Goal: Communication & Community: Ask a question

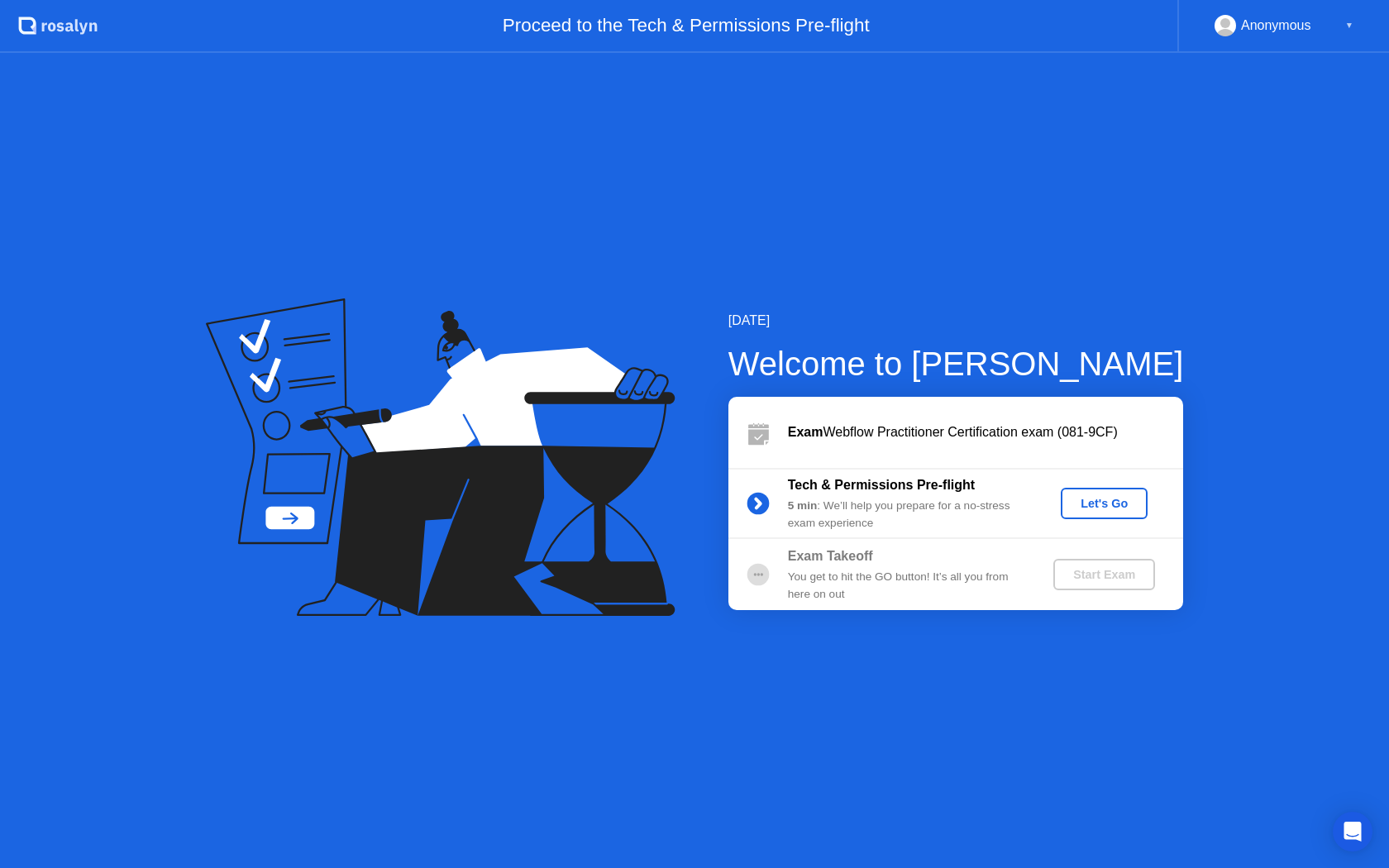
click at [1074, 506] on div "Let's Go" at bounding box center [1104, 503] width 74 height 13
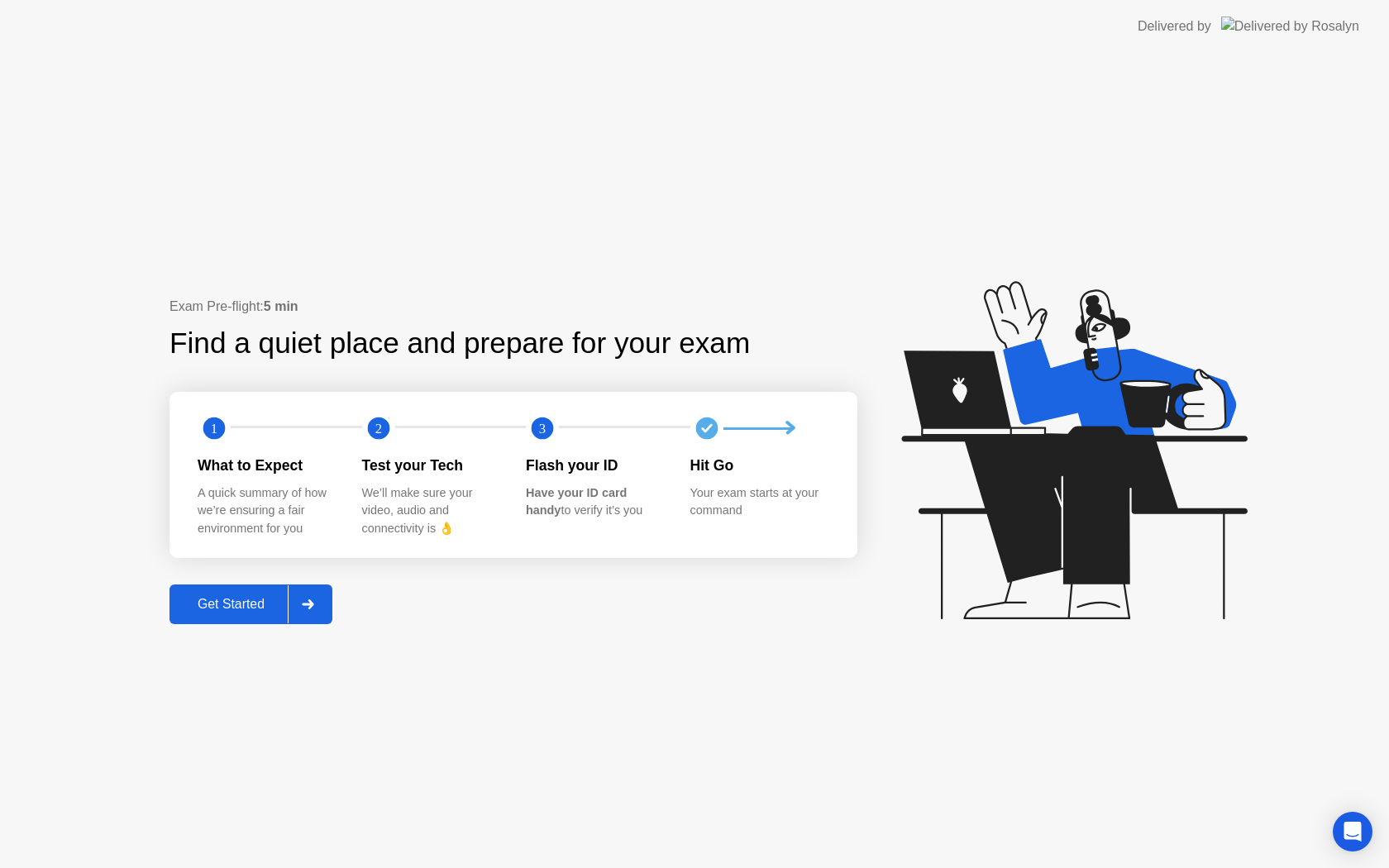
click at [262, 603] on div "Get Started" at bounding box center [231, 604] width 113 height 15
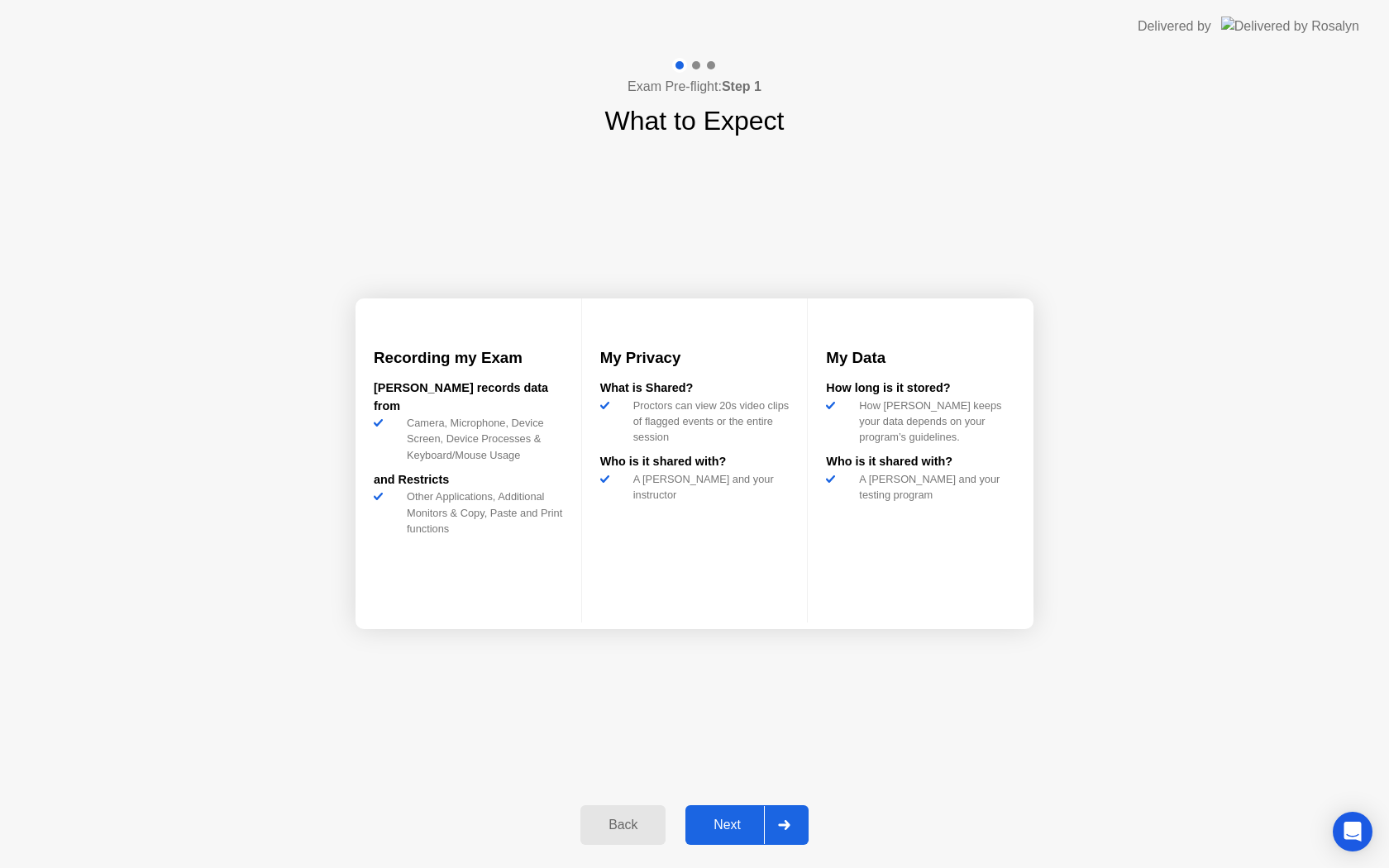
click at [737, 830] on div "Next" at bounding box center [727, 825] width 74 height 15
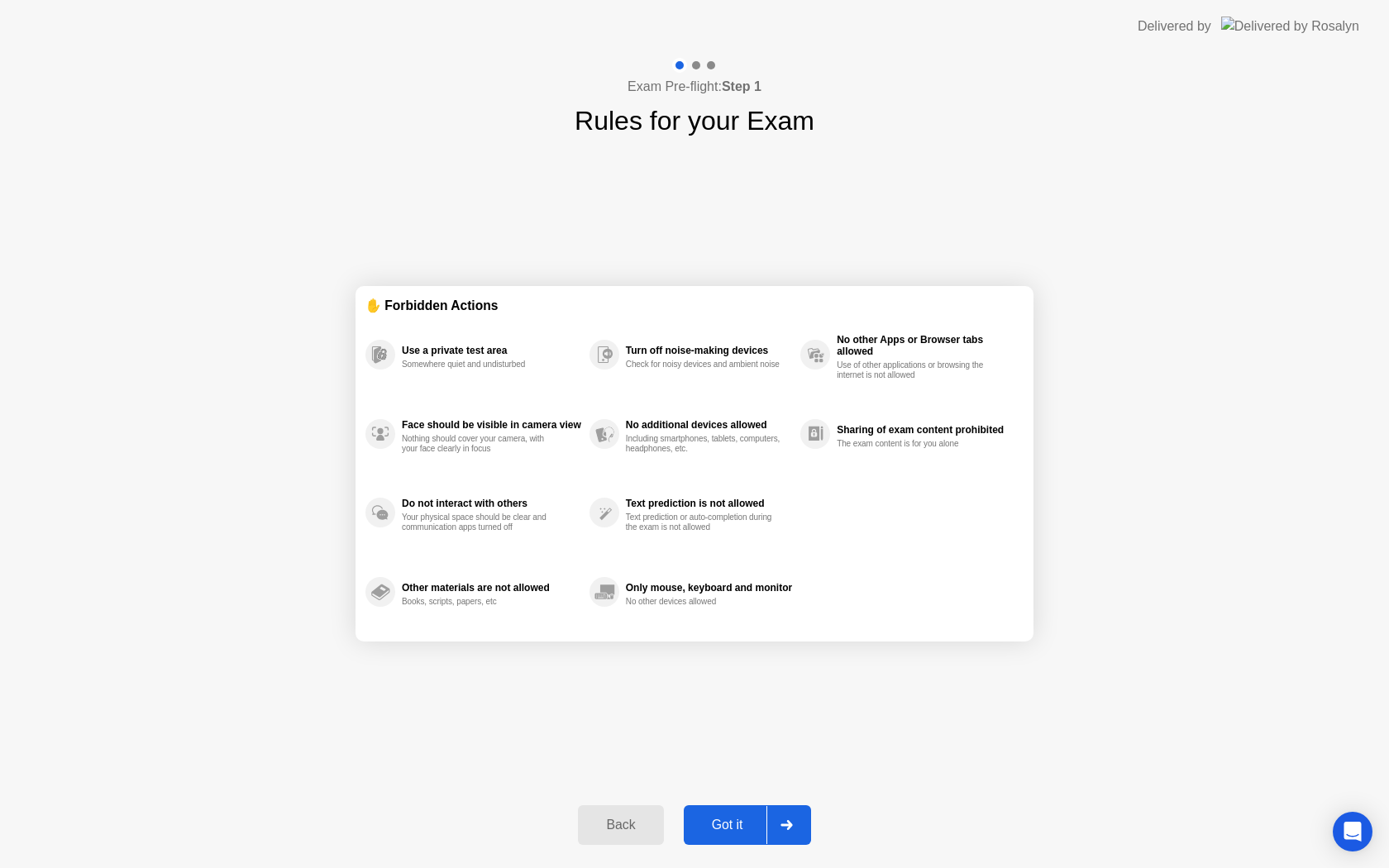
click at [737, 830] on div "Got it" at bounding box center [727, 825] width 78 height 15
select select "**********"
select select "*******"
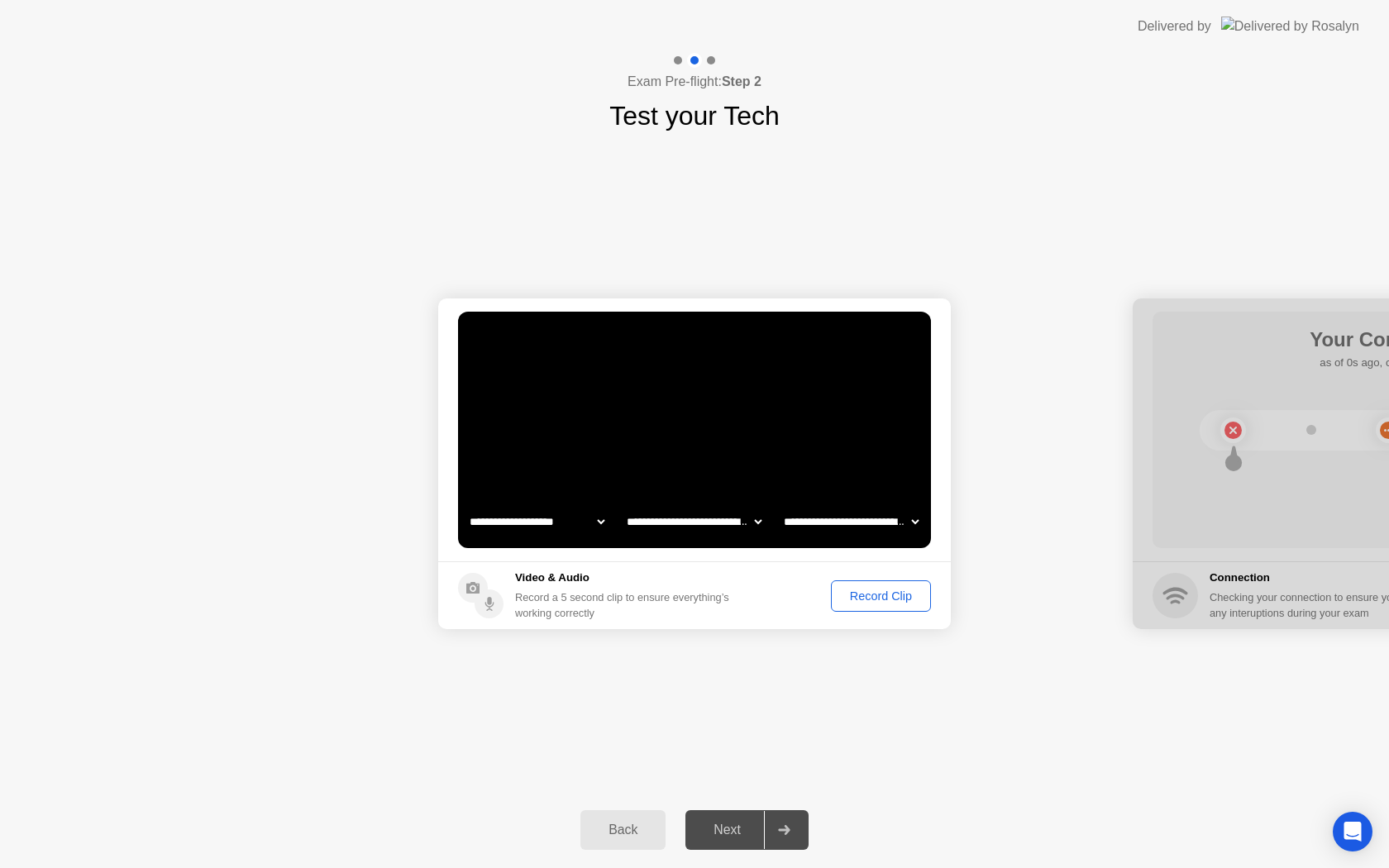
click at [593, 525] on select "**********" at bounding box center [537, 521] width 142 height 33
select select "**********"
click at [746, 526] on select "**********" at bounding box center [694, 521] width 142 height 33
select select "**********"
click at [829, 522] on select "**********" at bounding box center [851, 521] width 142 height 33
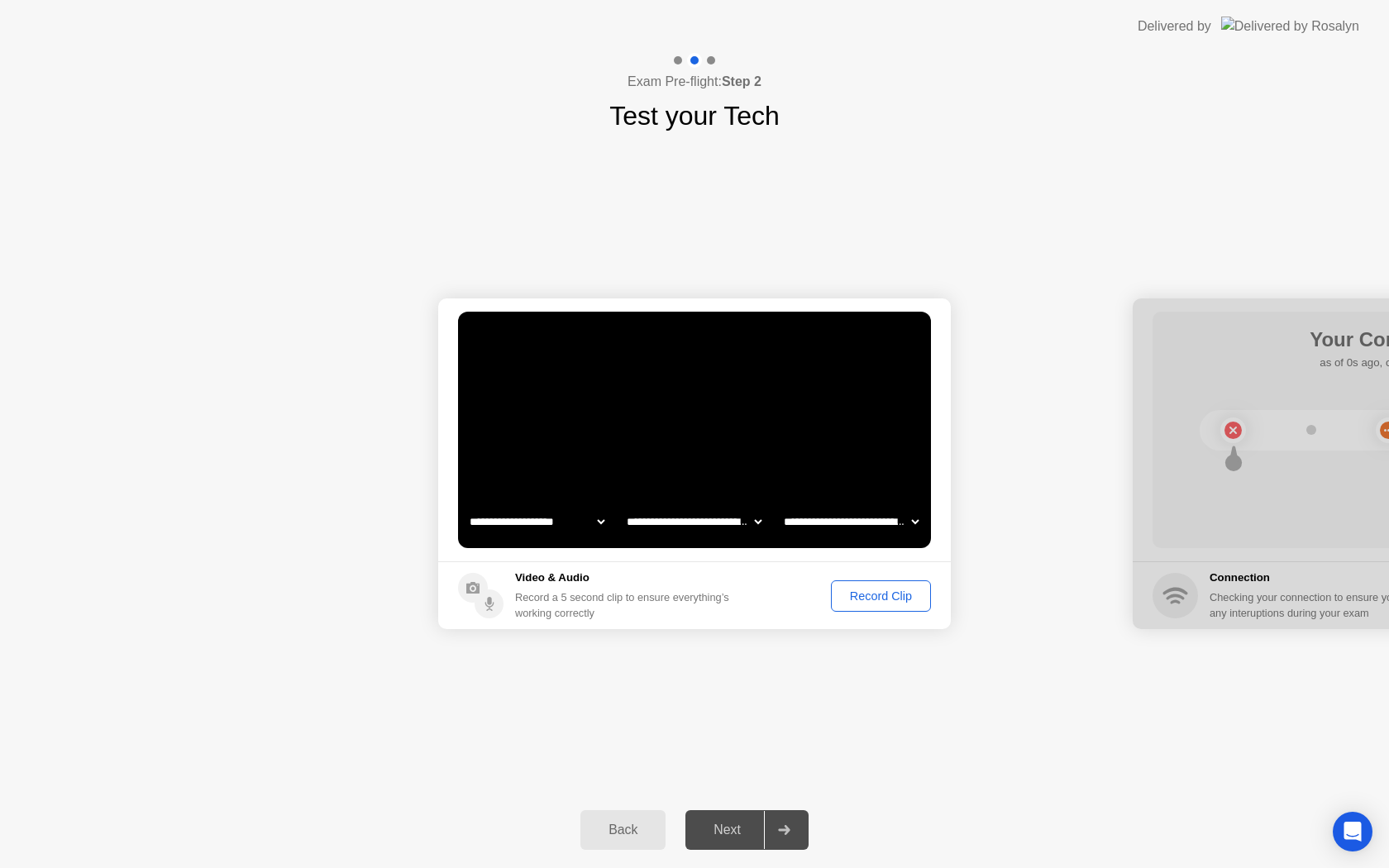
click at [750, 522] on select "**********" at bounding box center [694, 521] width 142 height 33
click at [881, 591] on div "Record Clip" at bounding box center [881, 595] width 89 height 13
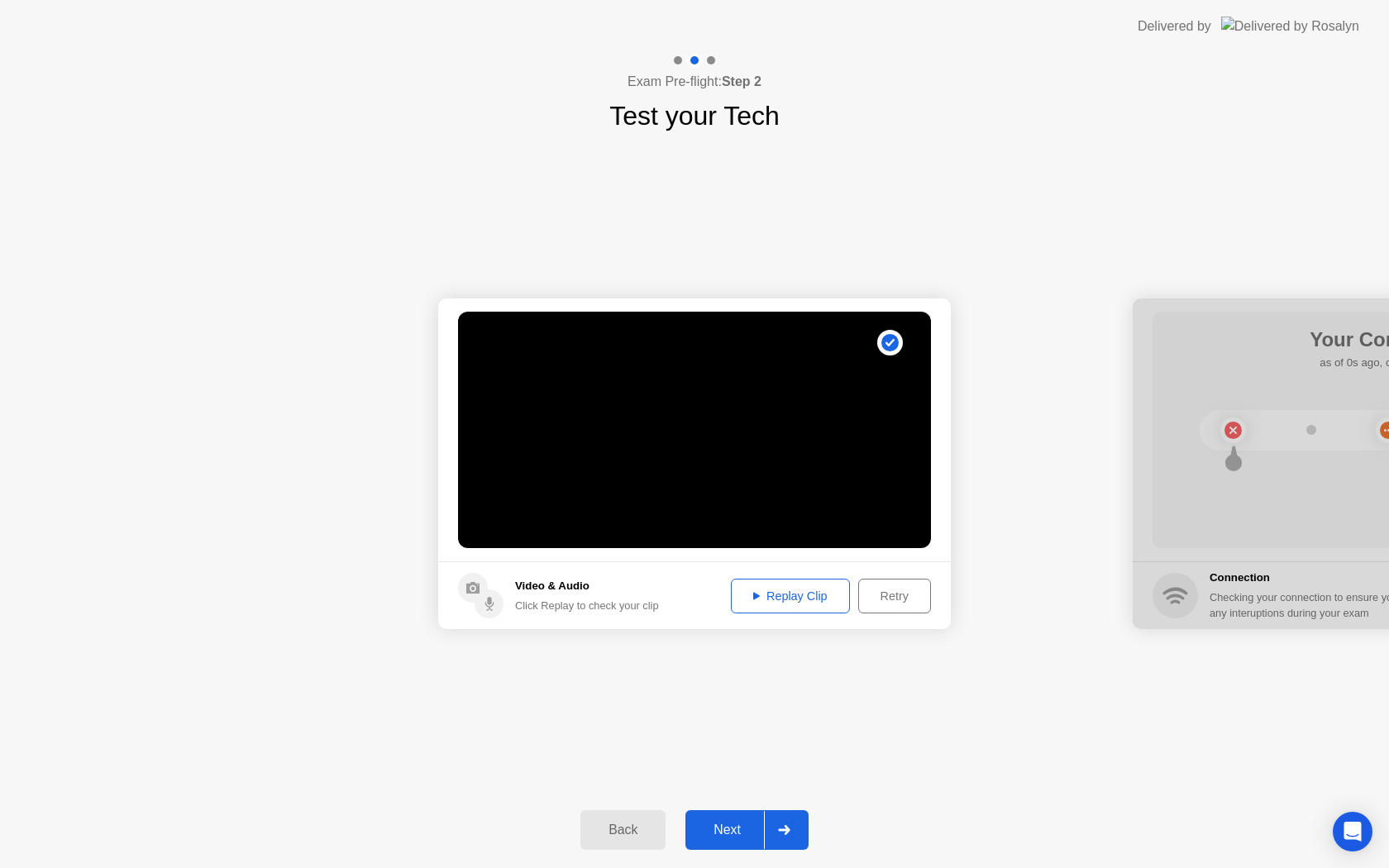
click at [894, 608] on button "Retry" at bounding box center [894, 595] width 73 height 35
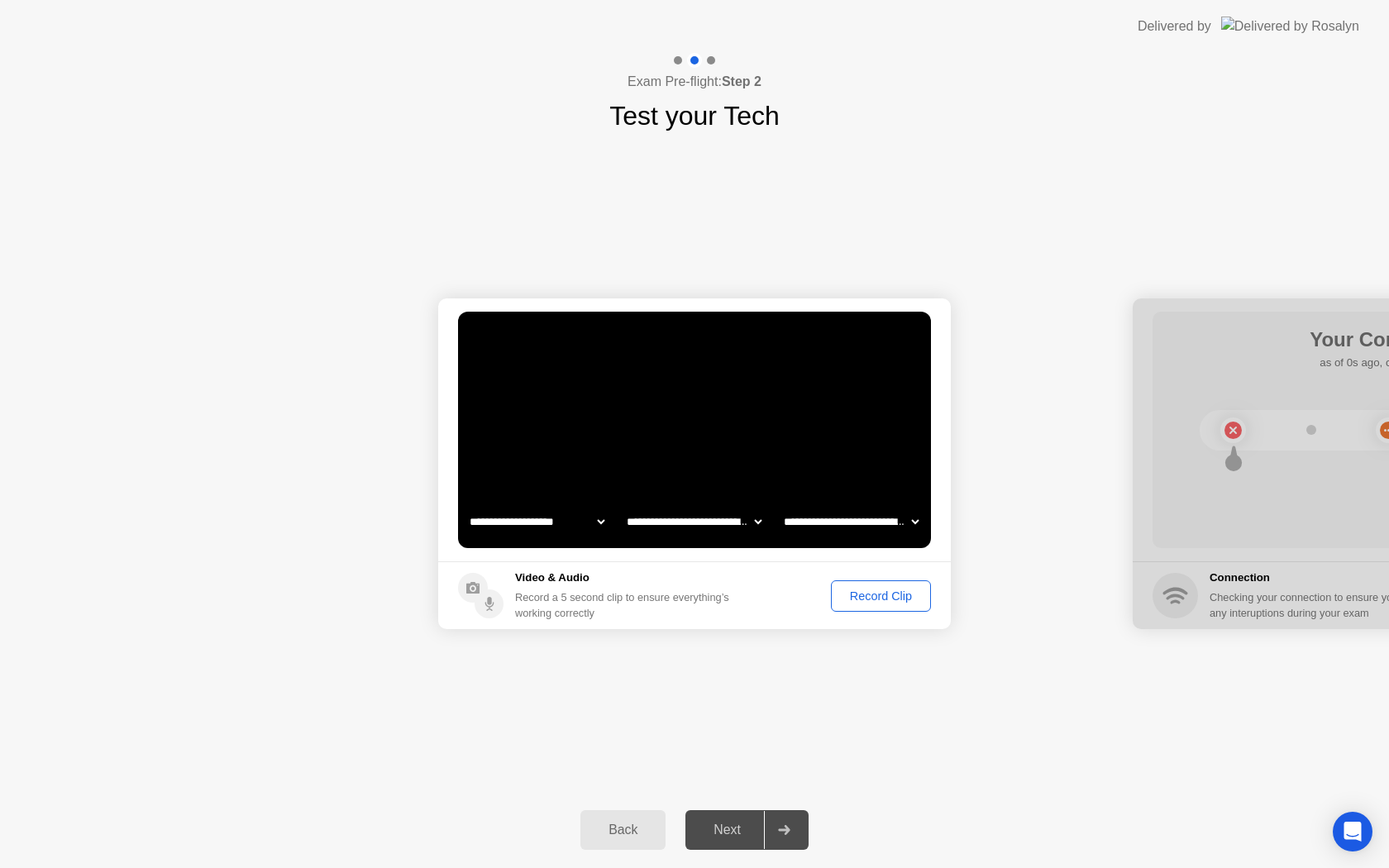
click at [883, 598] on div "Record Clip" at bounding box center [881, 595] width 89 height 13
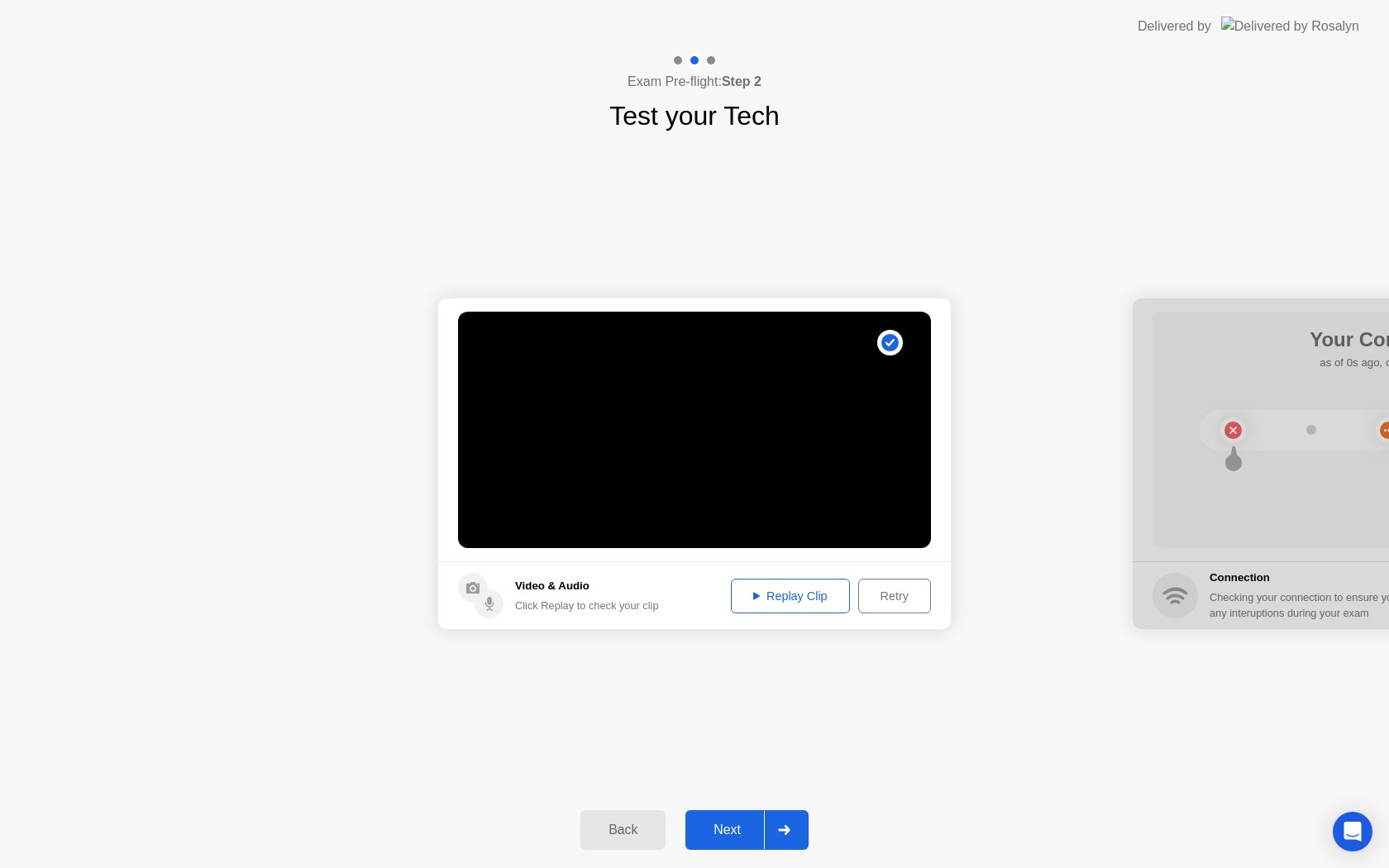
click at [770, 596] on div "Replay Clip" at bounding box center [790, 595] width 108 height 13
click at [744, 828] on div "Next" at bounding box center [727, 829] width 74 height 15
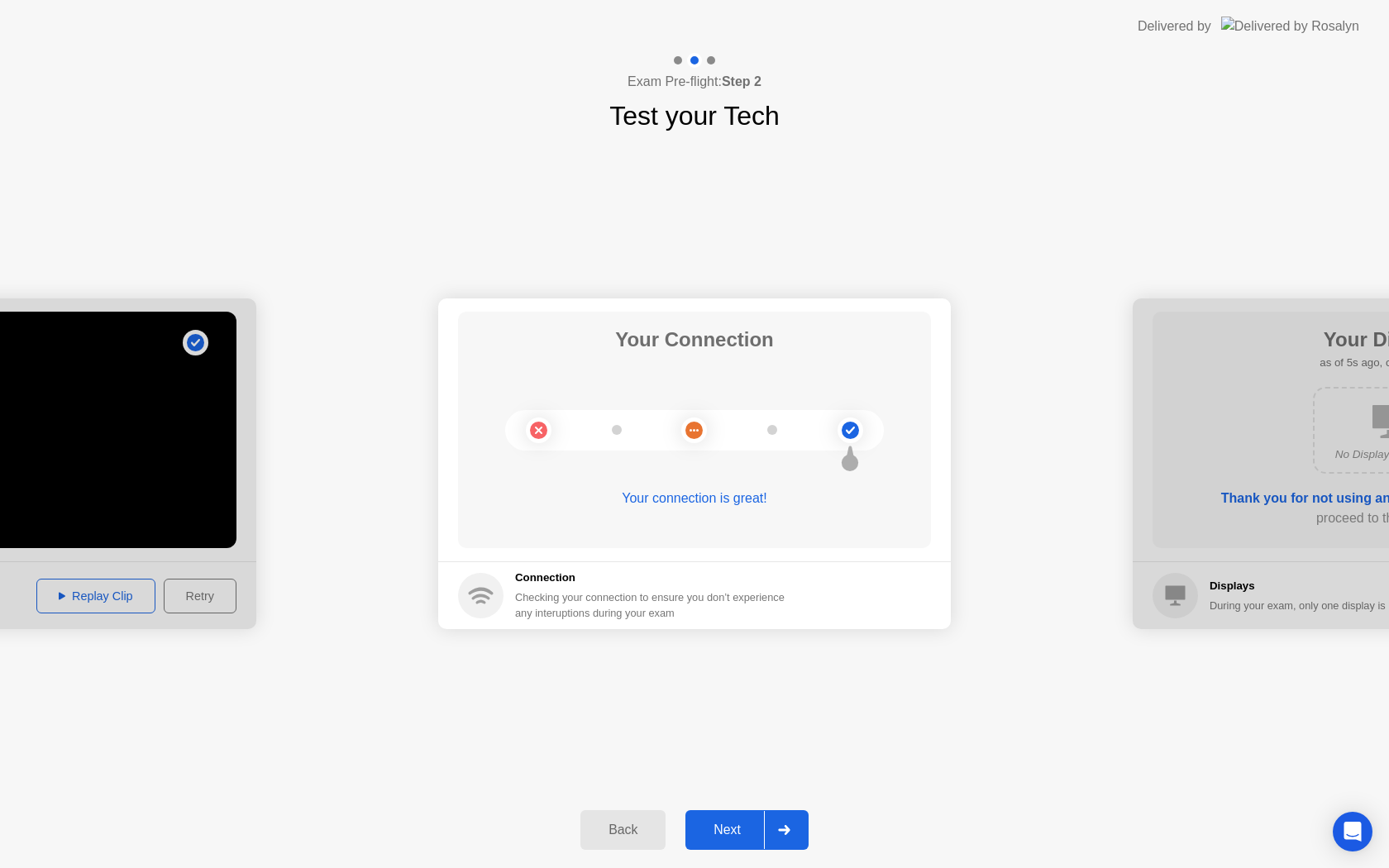
click at [734, 828] on div "Next" at bounding box center [727, 829] width 74 height 15
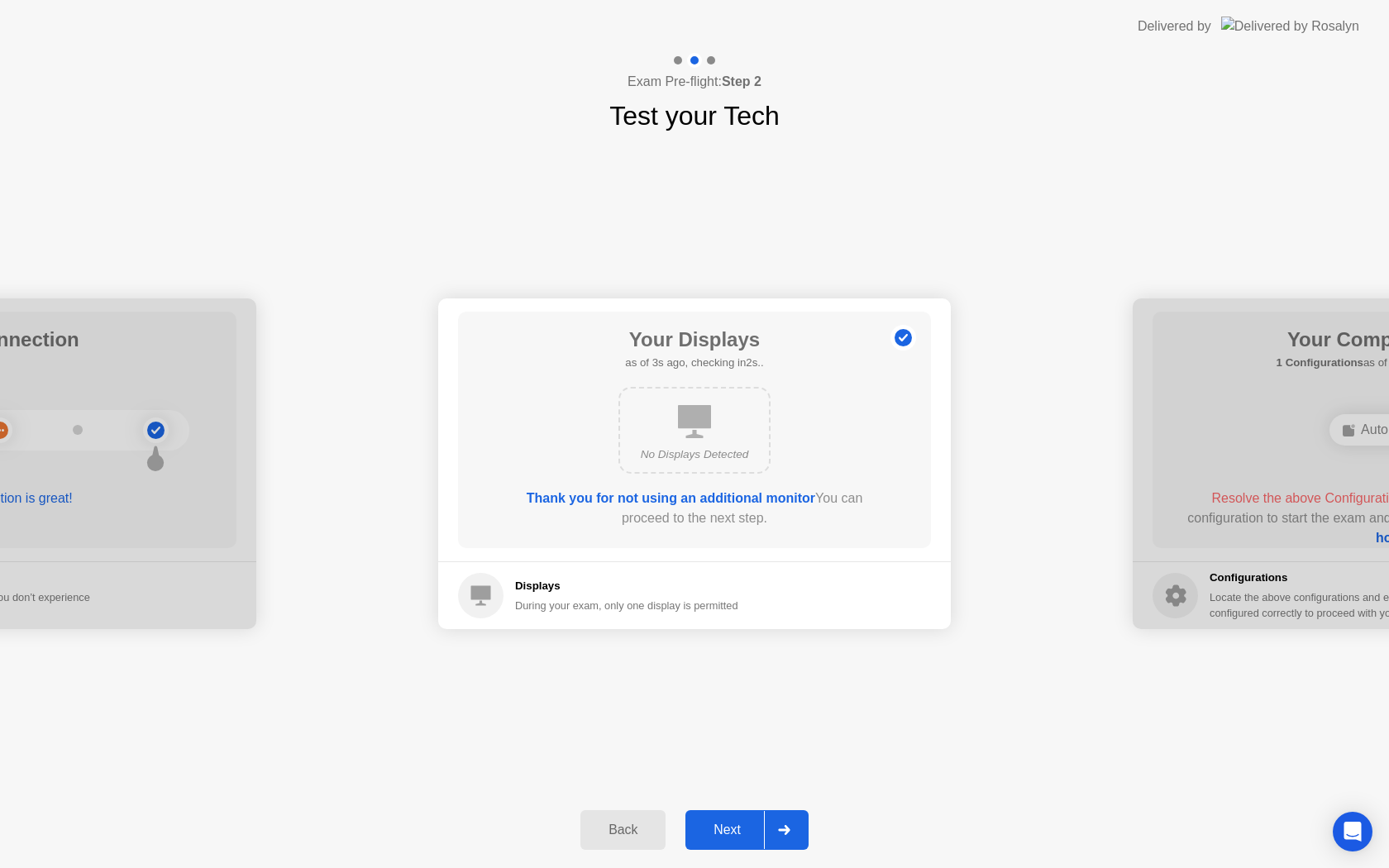
click at [734, 828] on div "Next" at bounding box center [727, 829] width 74 height 15
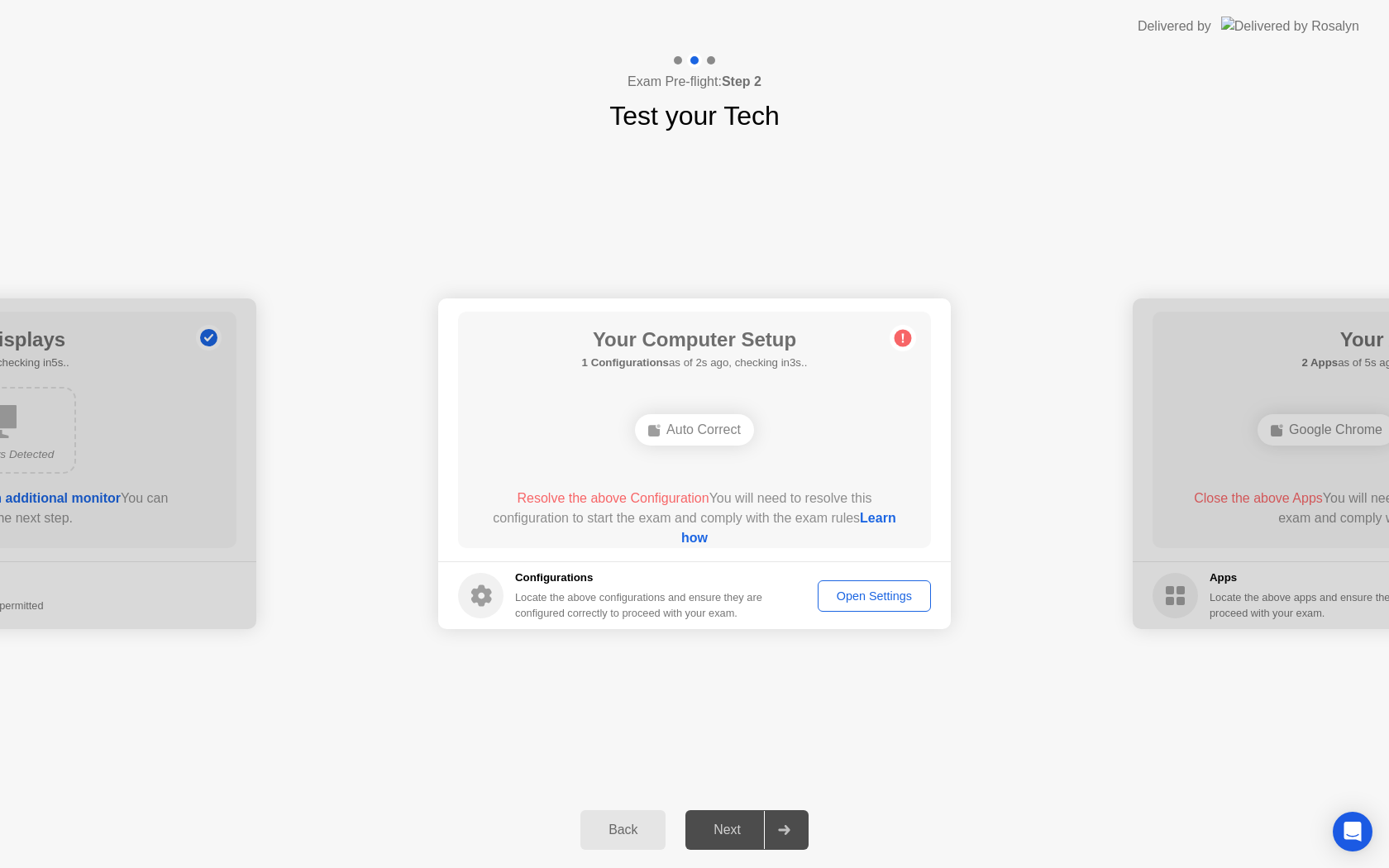
click at [867, 598] on div "Open Settings" at bounding box center [873, 595] width 101 height 13
click at [703, 427] on div "Auto Correct" at bounding box center [694, 430] width 119 height 31
click at [699, 536] on link "Learn how" at bounding box center [789, 528] width 215 height 34
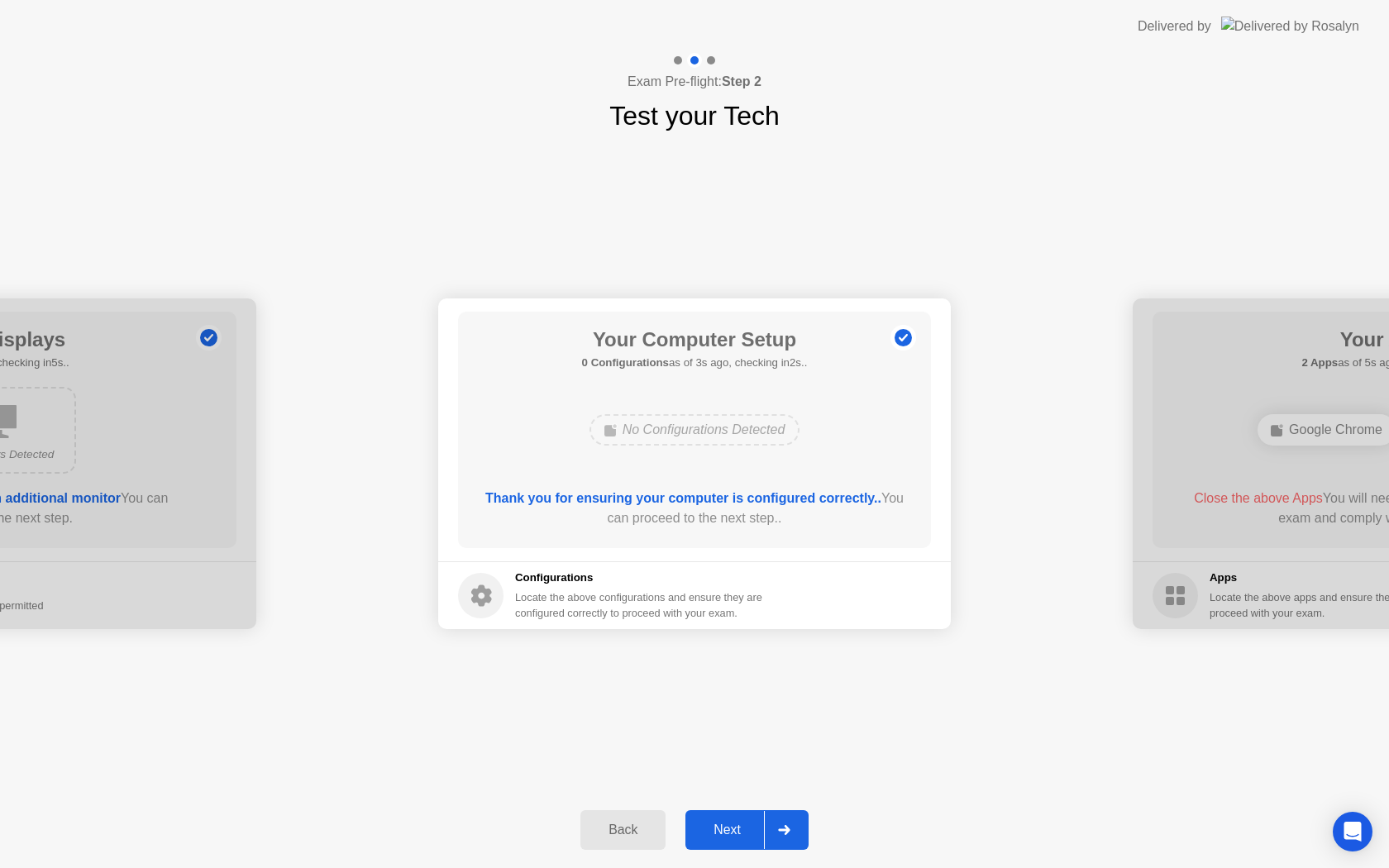
click at [747, 826] on div "Next" at bounding box center [727, 829] width 74 height 15
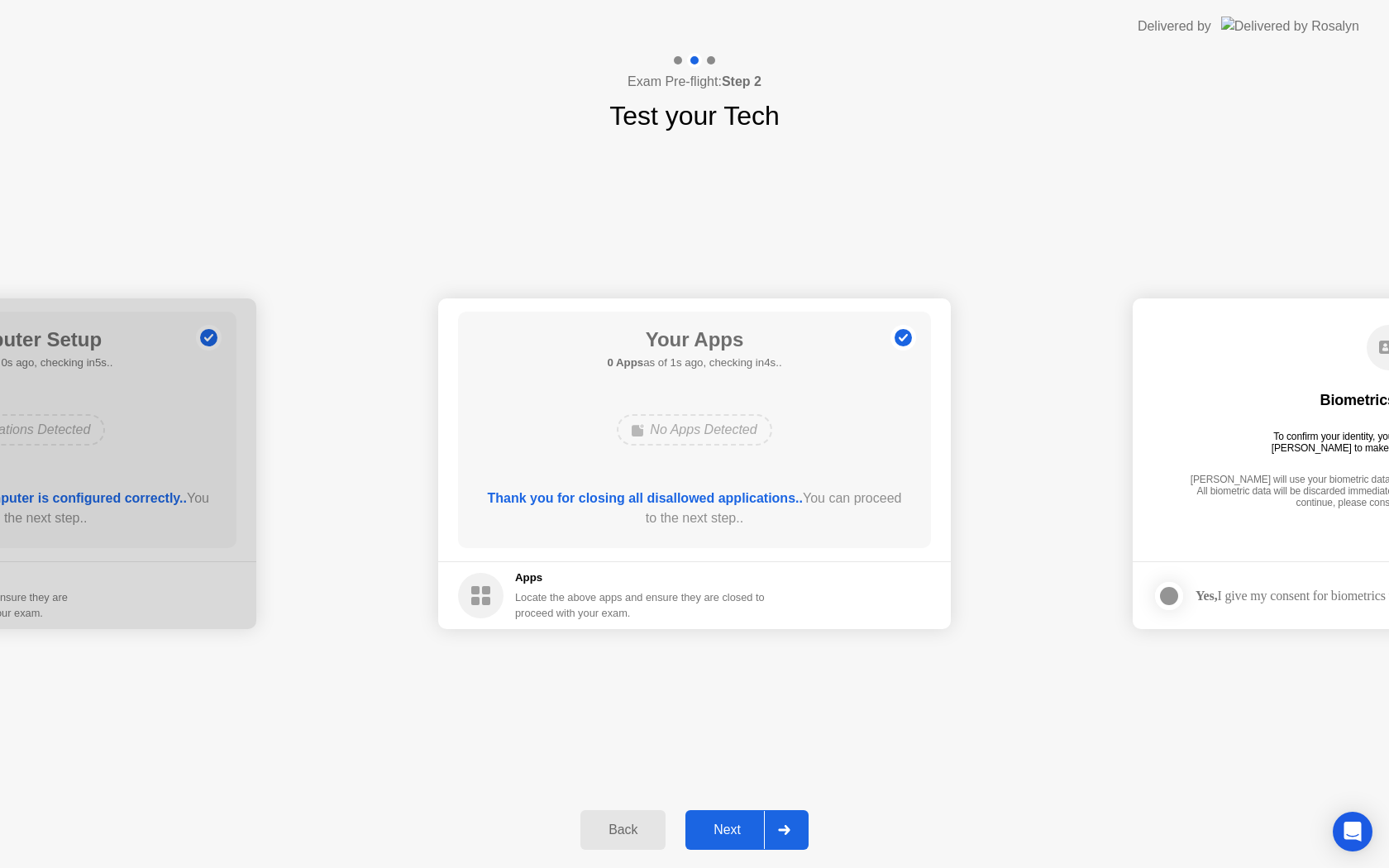
click at [729, 836] on div "Next" at bounding box center [727, 829] width 74 height 15
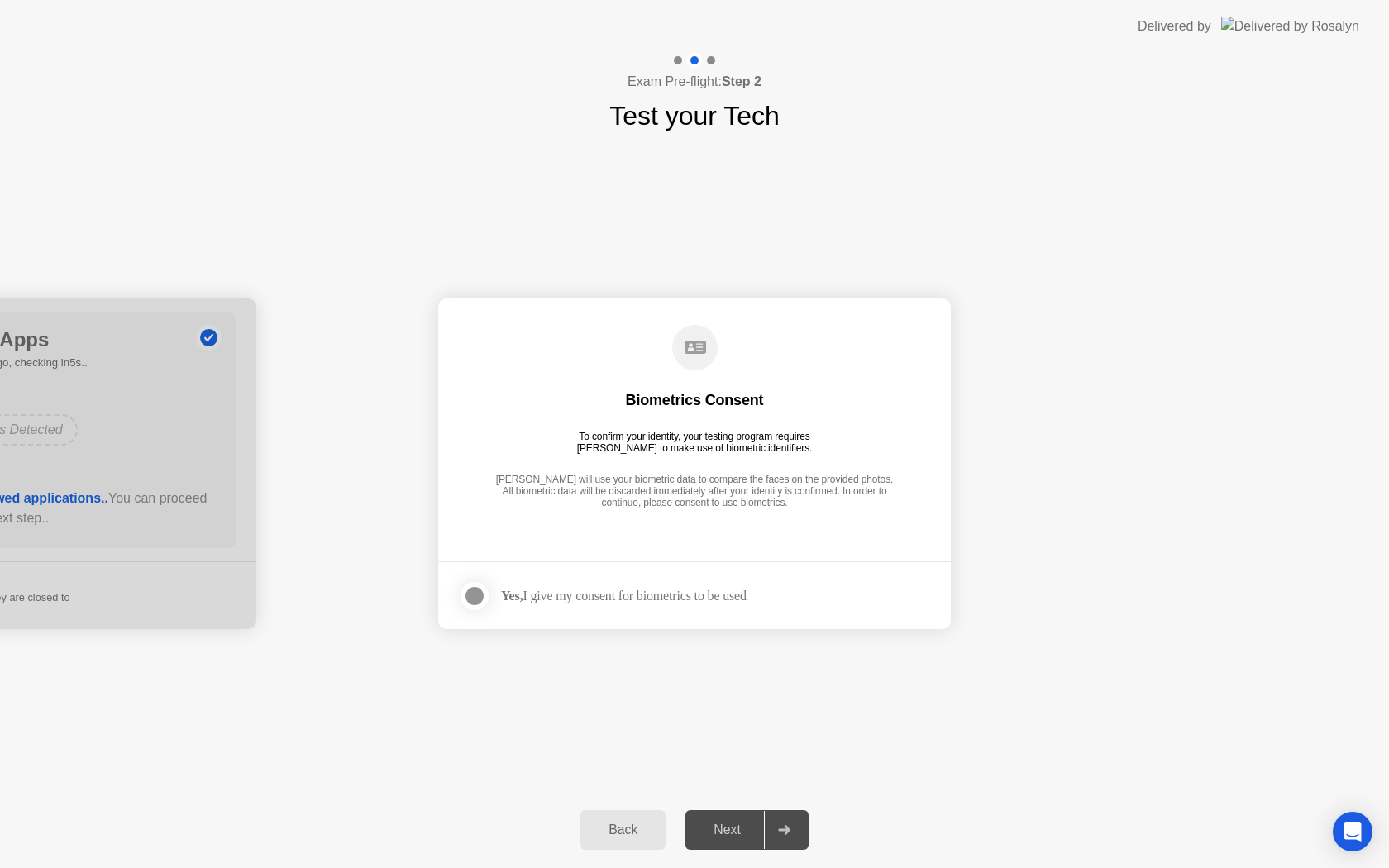
click at [471, 596] on div at bounding box center [474, 596] width 20 height 20
click at [735, 823] on div "Next" at bounding box center [727, 829] width 74 height 15
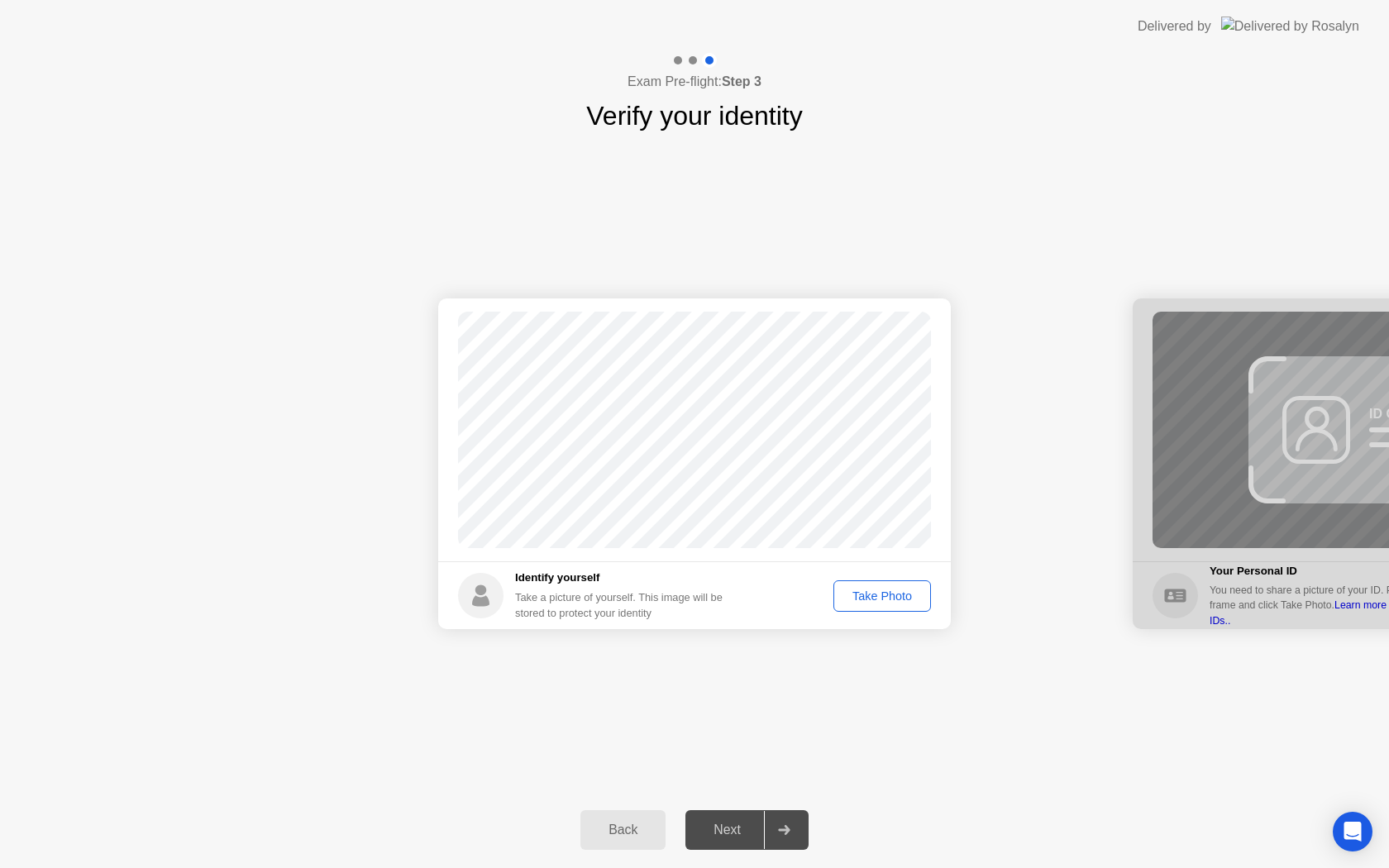
click at [878, 601] on div "Take Photo" at bounding box center [882, 595] width 86 height 13
click at [899, 595] on div "Retake" at bounding box center [893, 595] width 65 height 13
click at [899, 595] on div "Take Photo" at bounding box center [882, 595] width 86 height 13
click at [906, 584] on button "Retake" at bounding box center [892, 595] width 76 height 31
click at [907, 591] on div "Take Photo" at bounding box center [882, 595] width 86 height 13
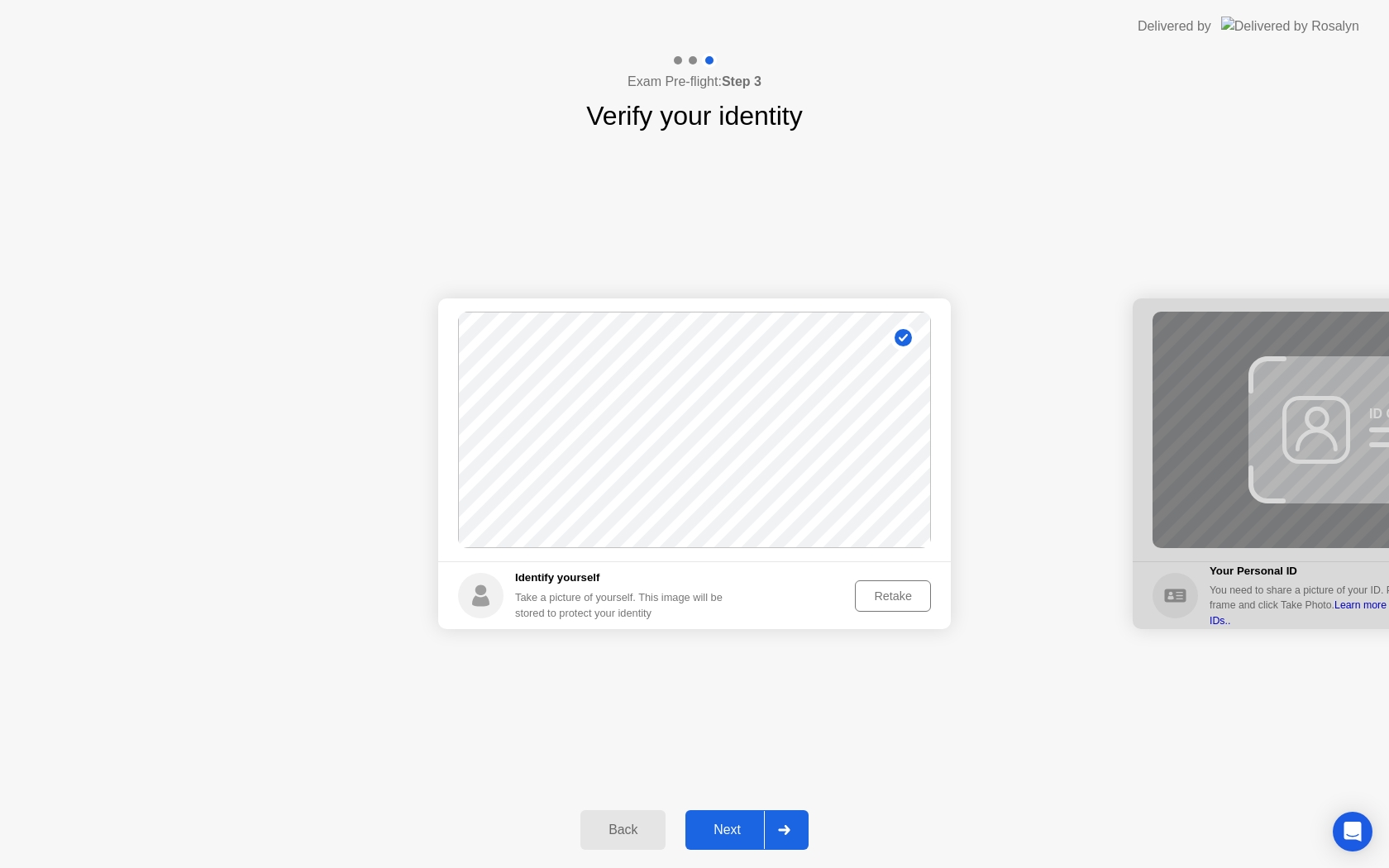
click at [878, 602] on div "Retake" at bounding box center [893, 595] width 65 height 13
click at [878, 599] on div "Take Photo" at bounding box center [882, 595] width 86 height 13
click at [878, 600] on div "Retake" at bounding box center [893, 595] width 65 height 13
click at [878, 597] on div "Take Photo" at bounding box center [882, 595] width 86 height 13
click at [745, 833] on div "Next" at bounding box center [727, 829] width 74 height 15
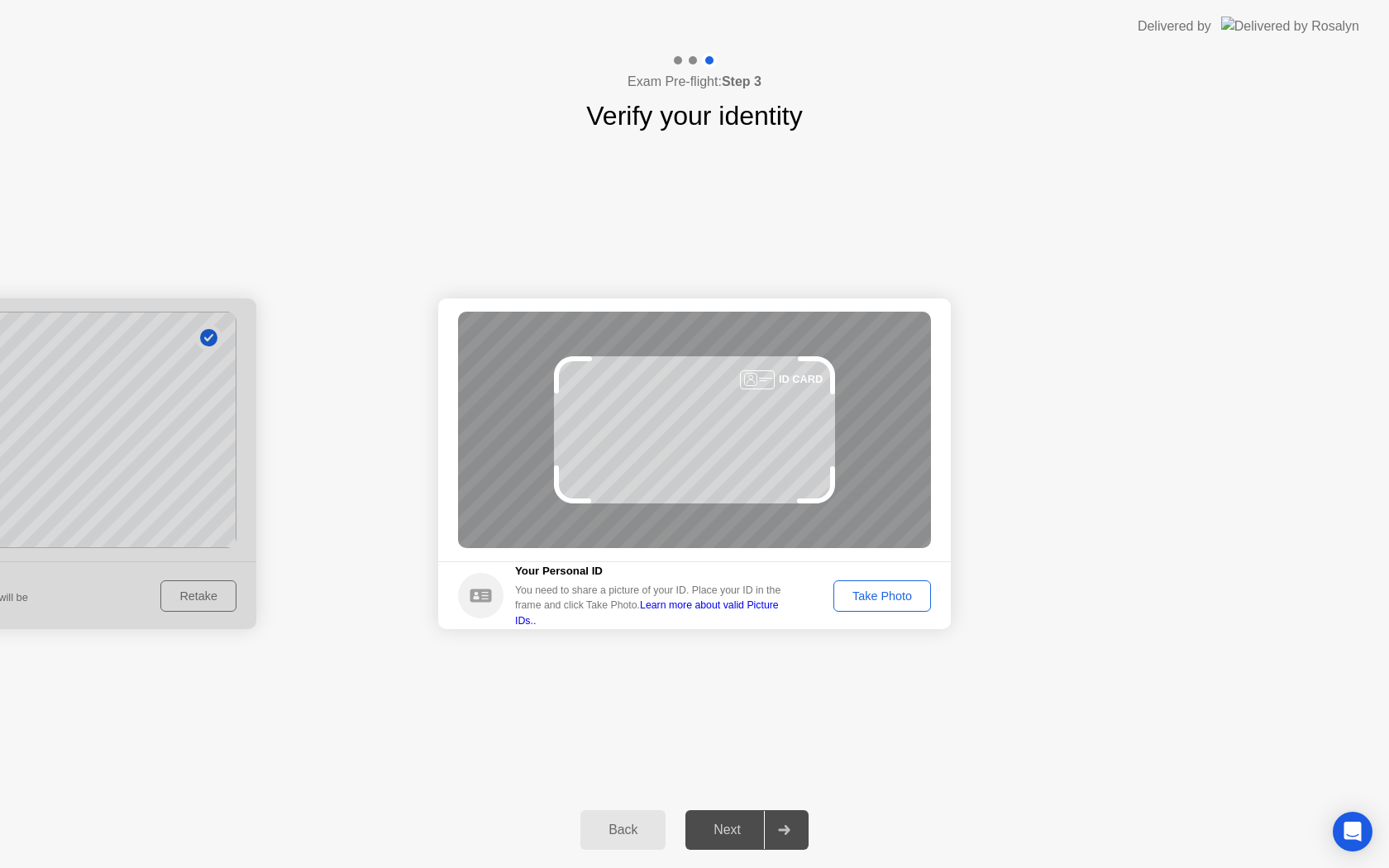
click at [890, 586] on button "Take Photo" at bounding box center [881, 595] width 98 height 31
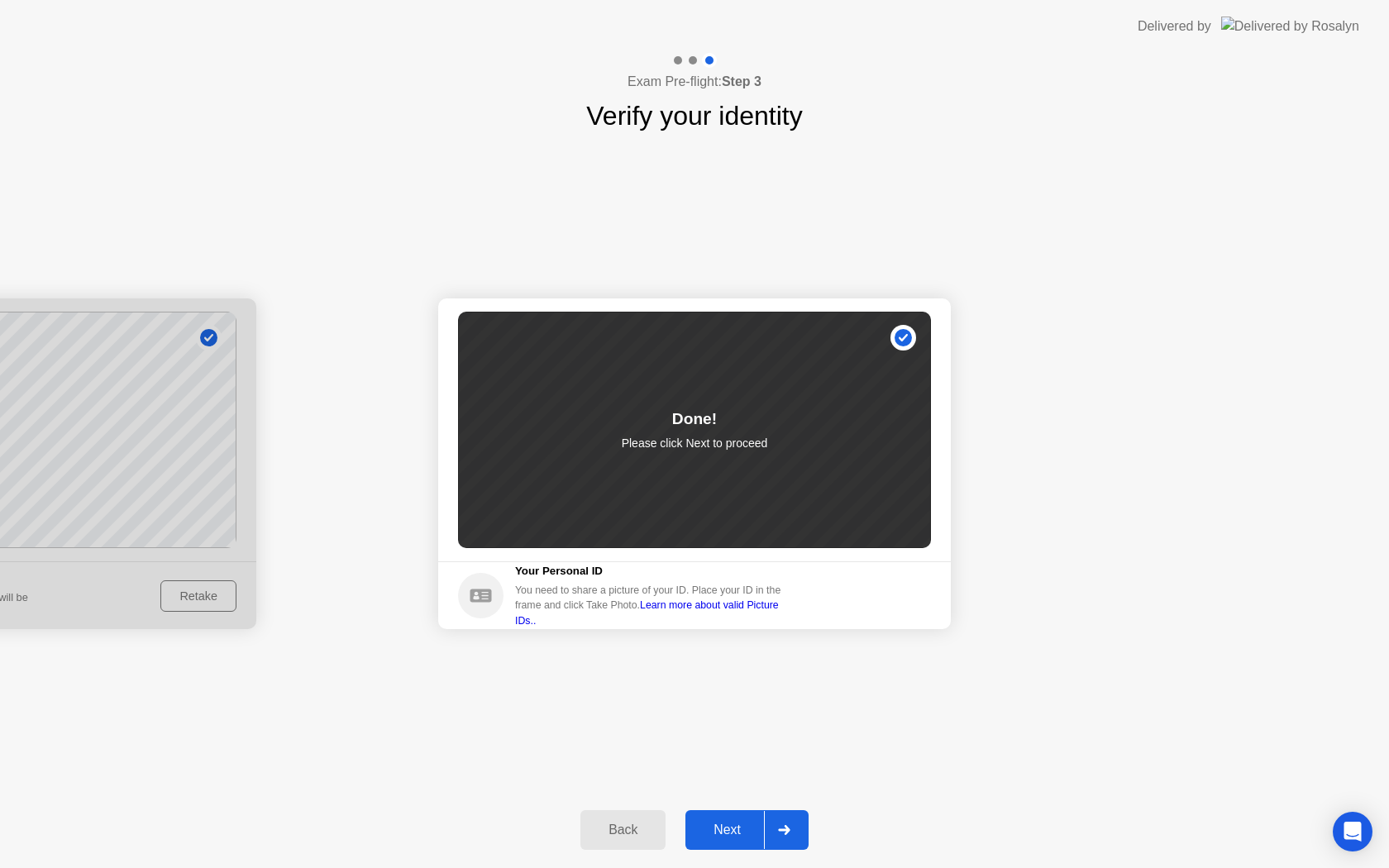
click at [733, 836] on div "Next" at bounding box center [727, 829] width 74 height 15
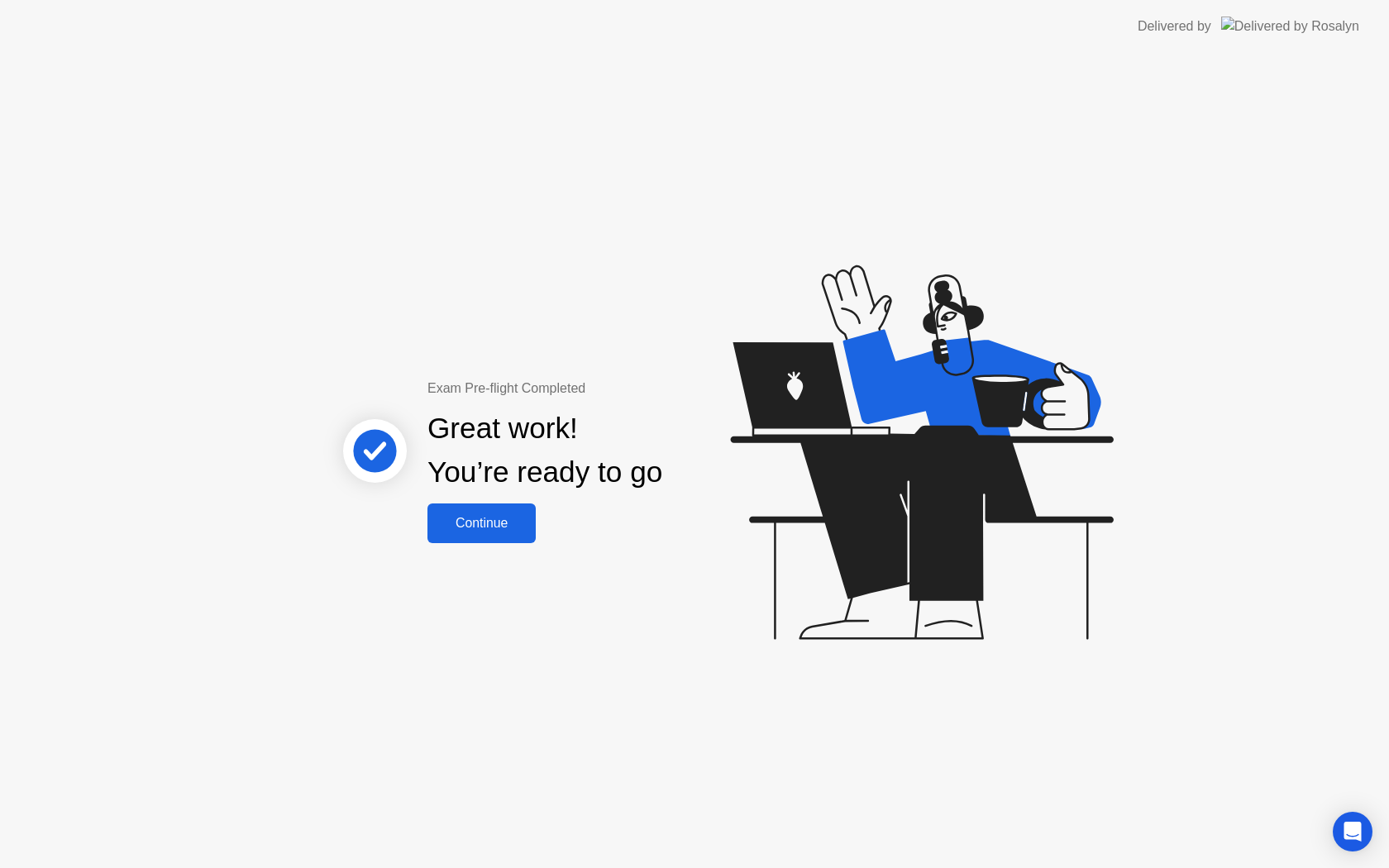
click at [496, 508] on button "Continue" at bounding box center [482, 523] width 109 height 39
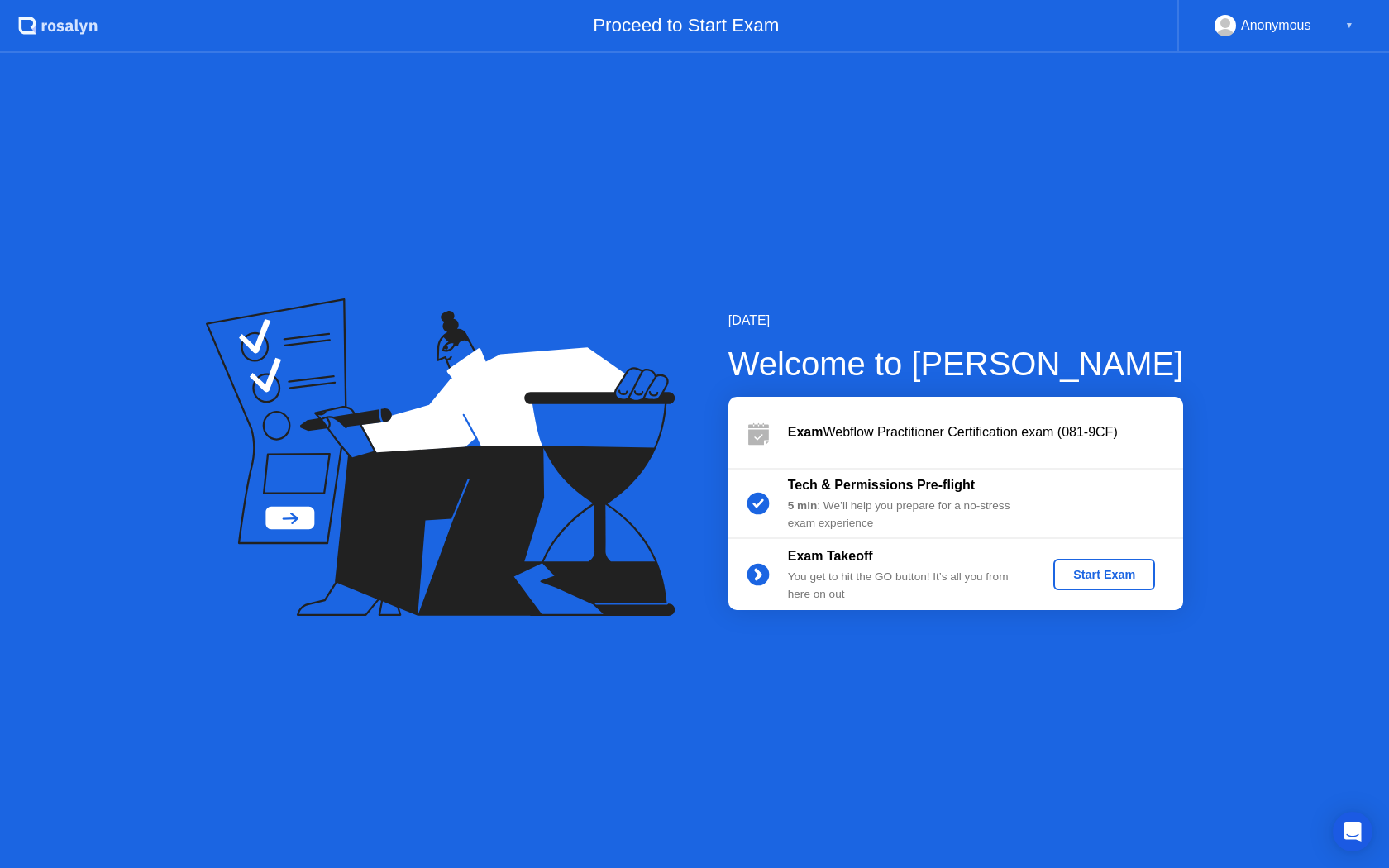
click at [1116, 577] on div "Start Exam" at bounding box center [1104, 574] width 89 height 13
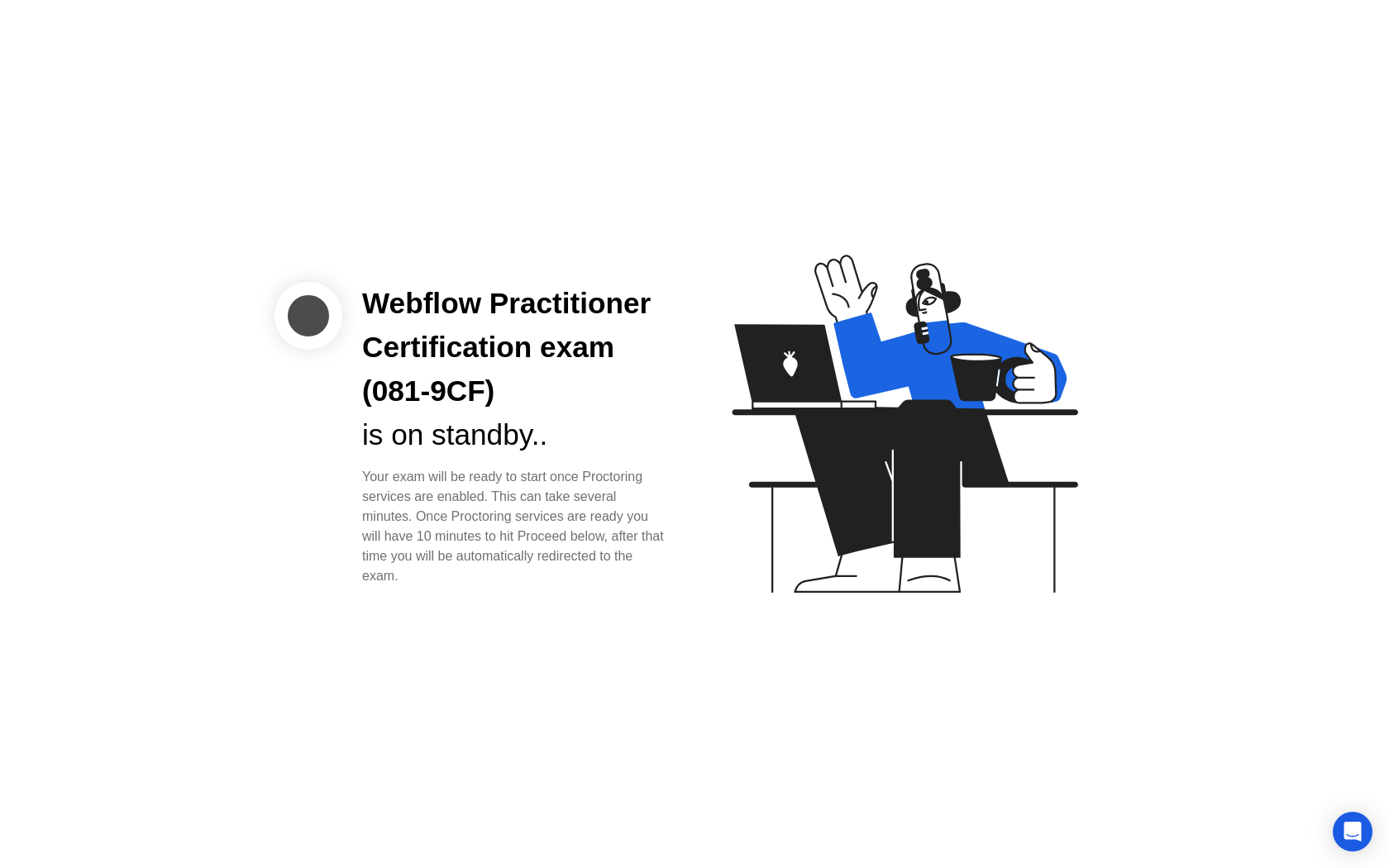
click at [1072, 526] on icon at bounding box center [901, 431] width 427 height 423
click at [959, 308] on icon at bounding box center [904, 423] width 345 height 338
click at [1363, 838] on div "Open Intercom Messenger" at bounding box center [1352, 831] width 44 height 44
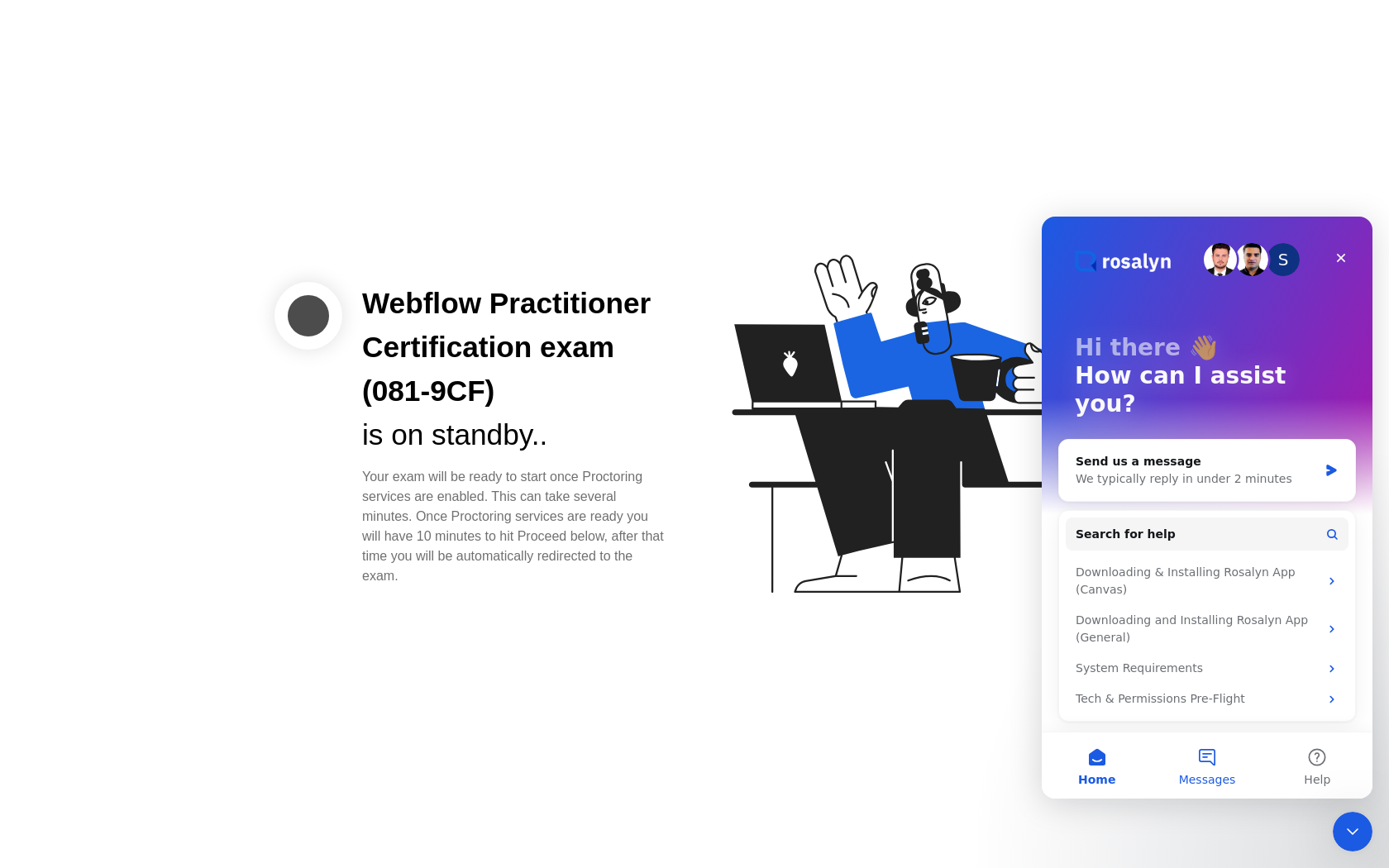
click at [1210, 776] on span "Messages" at bounding box center [1208, 779] width 57 height 12
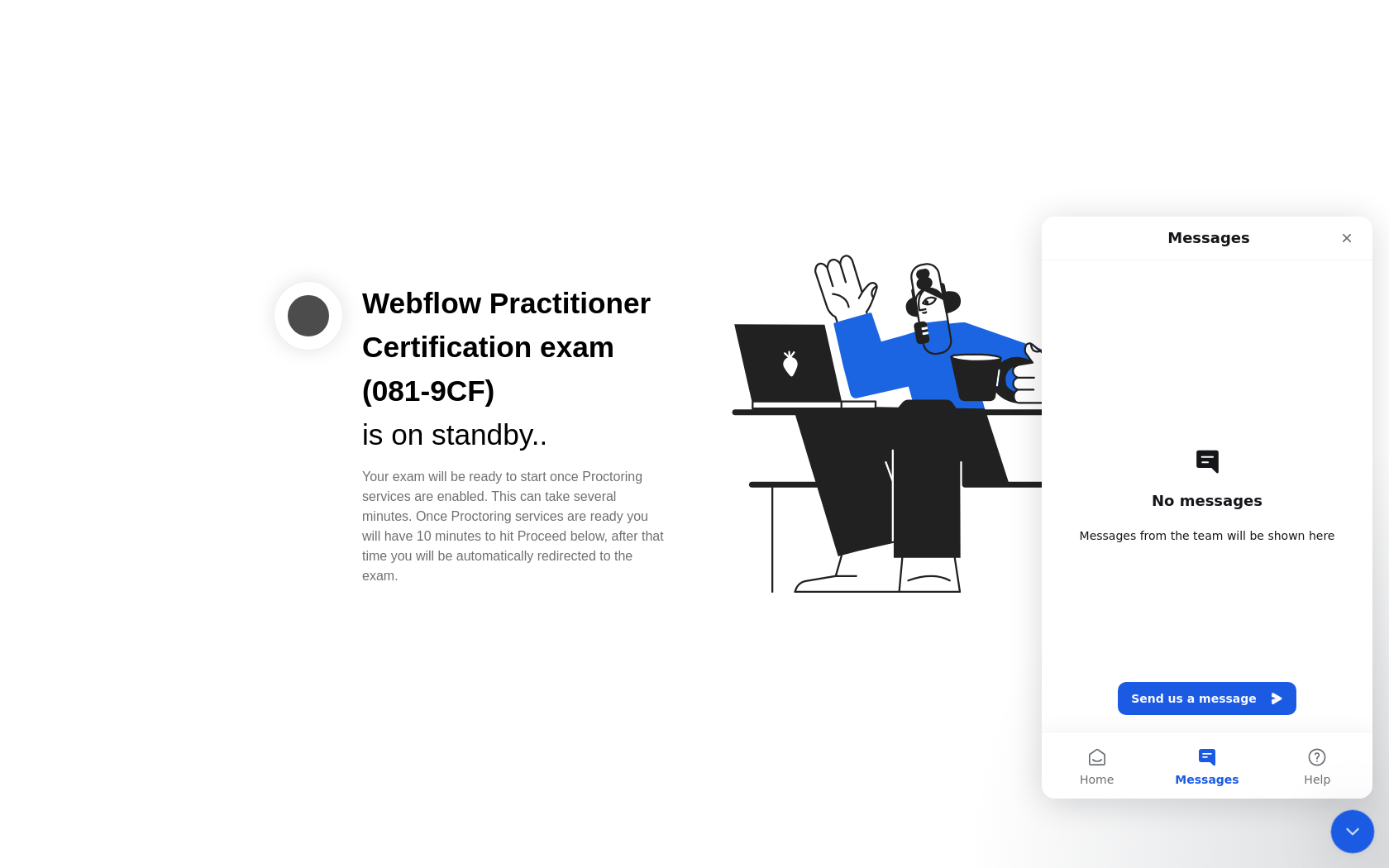
click at [1353, 830] on icon "Close Intercom Messenger" at bounding box center [1350, 829] width 20 height 20
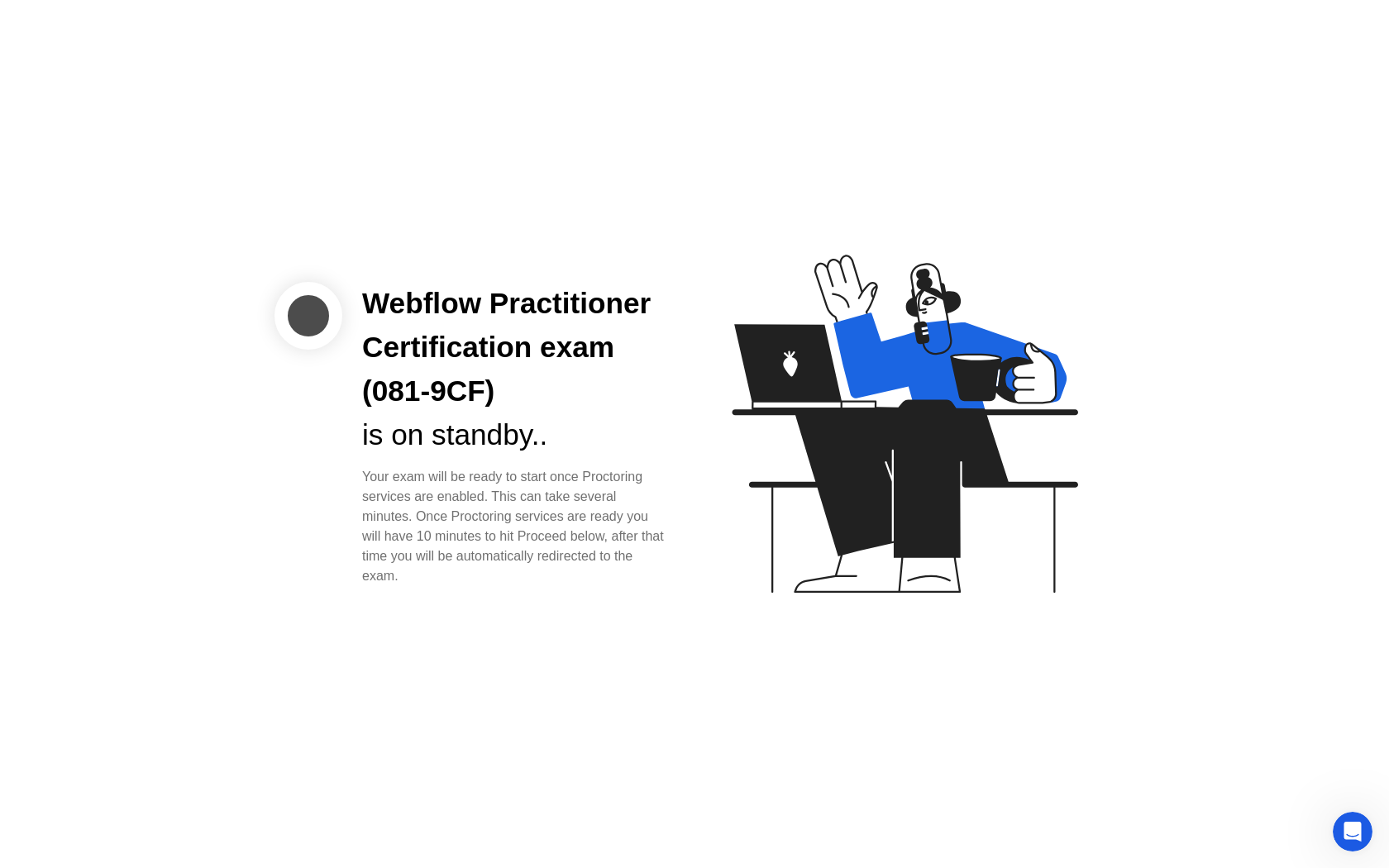
click at [433, 749] on div "Webflow Practitioner Certification exam (081-9CF) is on standby.. Your exam wil…" at bounding box center [694, 434] width 1389 height 868
click at [1351, 837] on icon "Open Intercom Messenger" at bounding box center [1350, 829] width 27 height 27
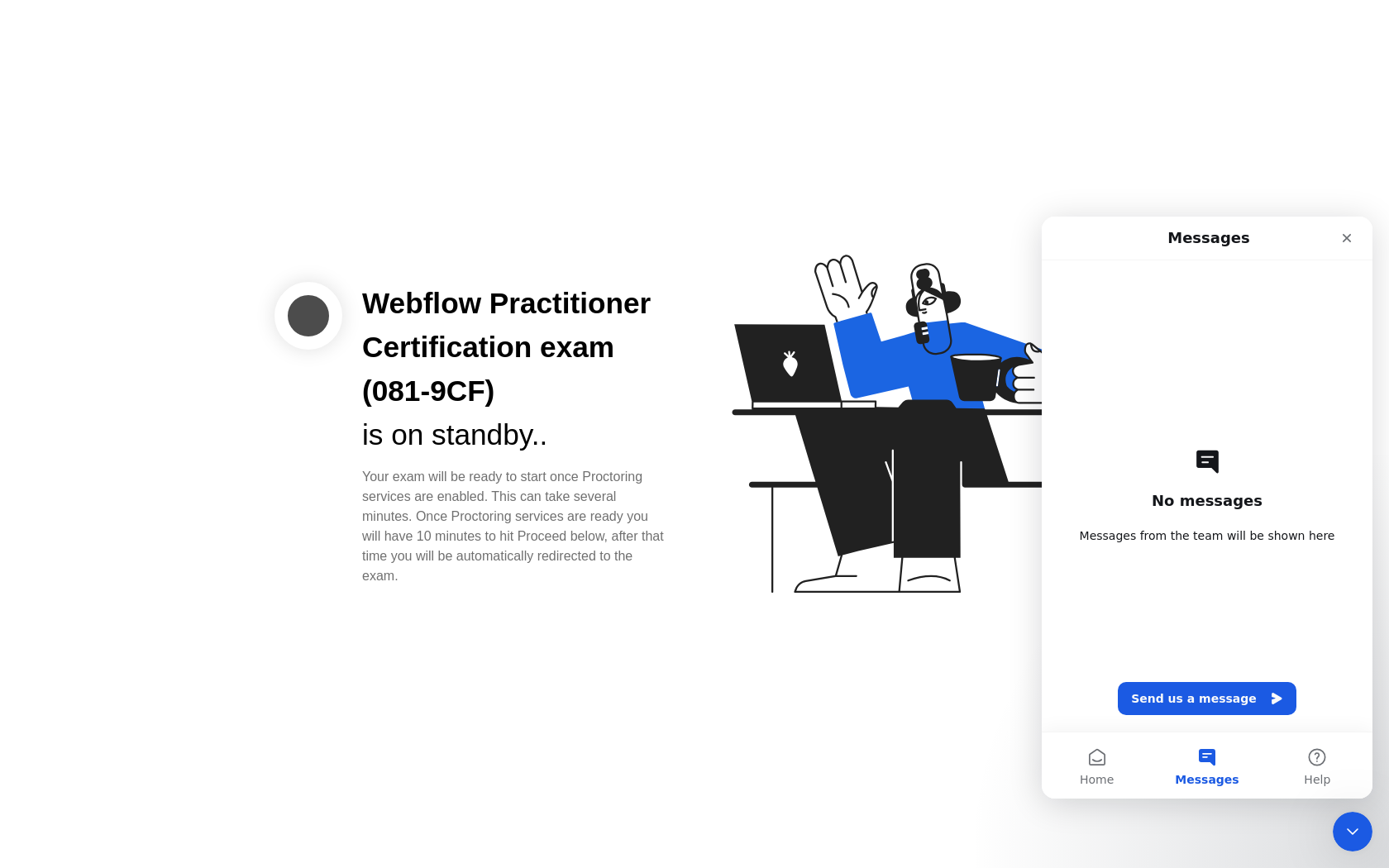
click at [1207, 701] on button "Send us a message" at bounding box center [1206, 699] width 178 height 33
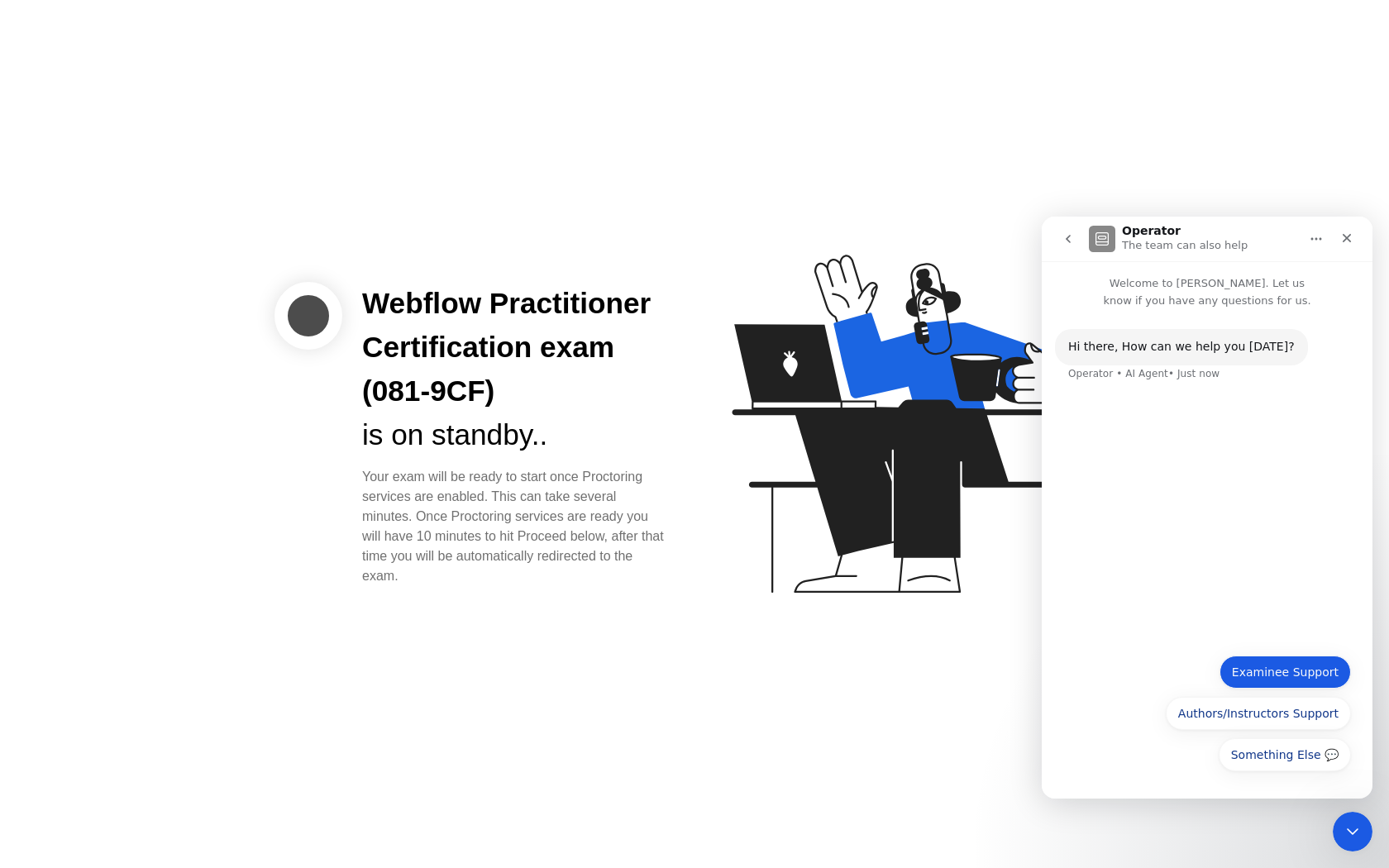
click at [1307, 678] on button "Examinee Support" at bounding box center [1285, 672] width 132 height 33
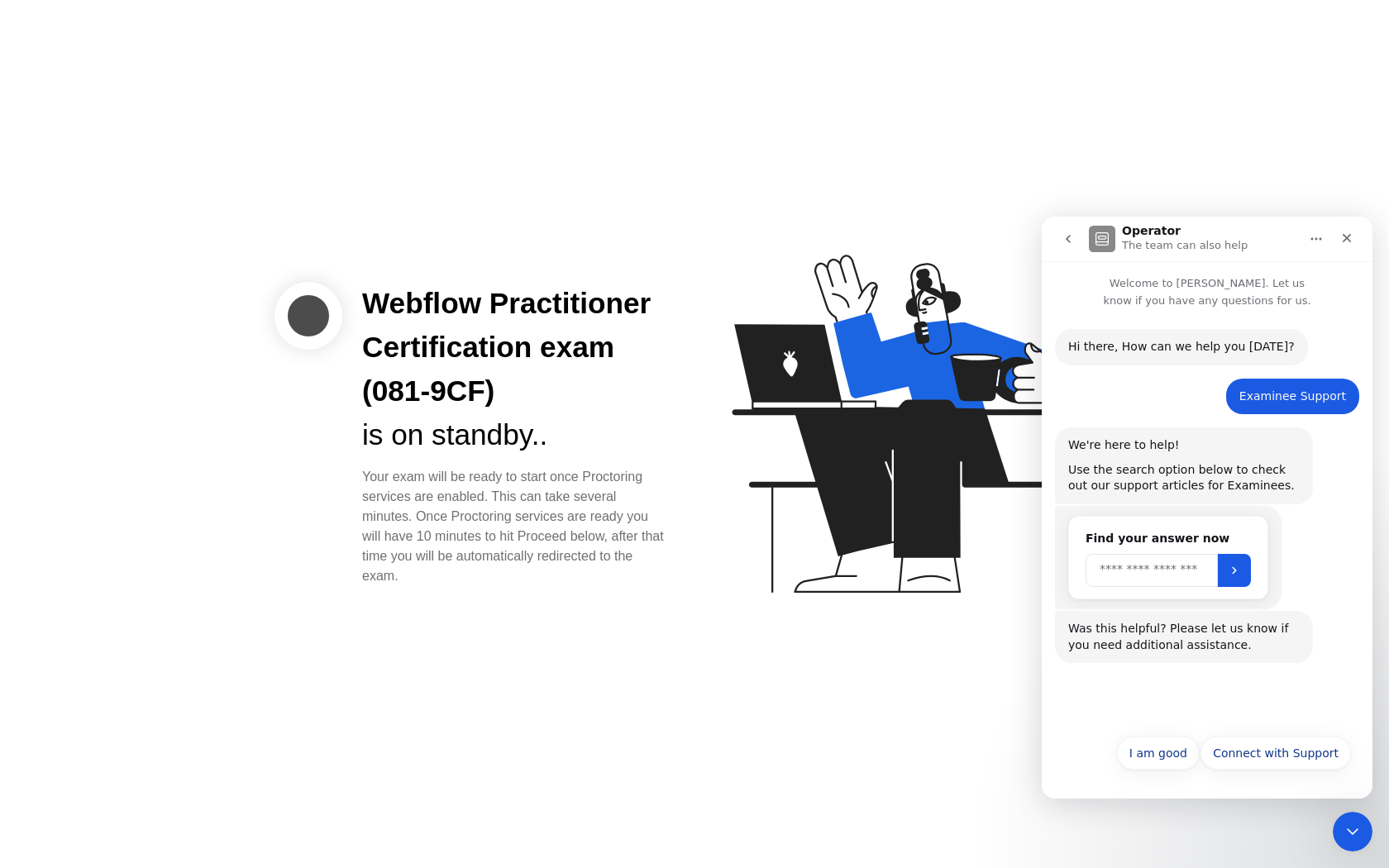
click at [1186, 577] on input "Search" at bounding box center [1150, 570] width 132 height 33
type input "**********"
click at [1241, 564] on icon "Submit" at bounding box center [1234, 570] width 13 height 13
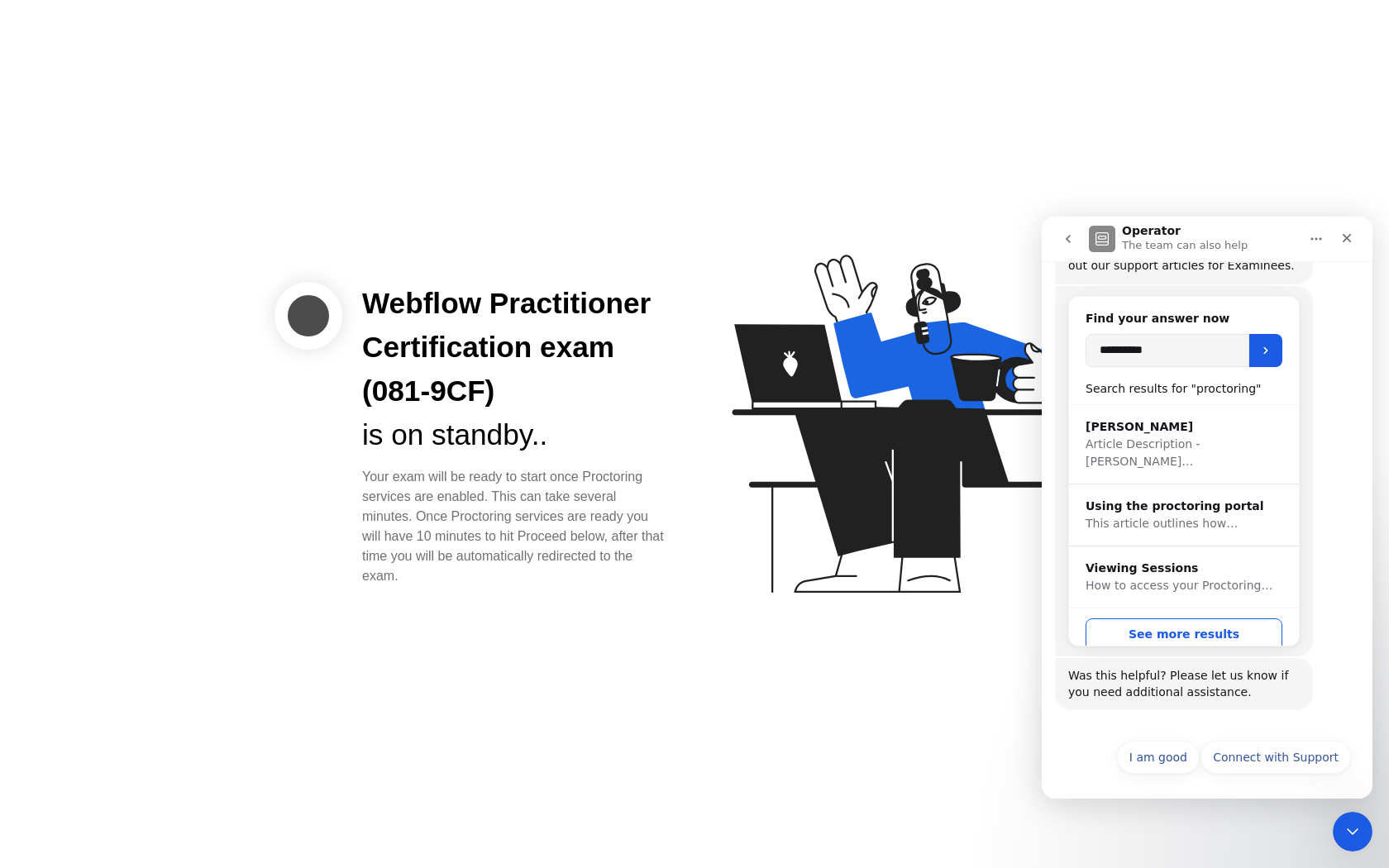
scroll to position [224, 0]
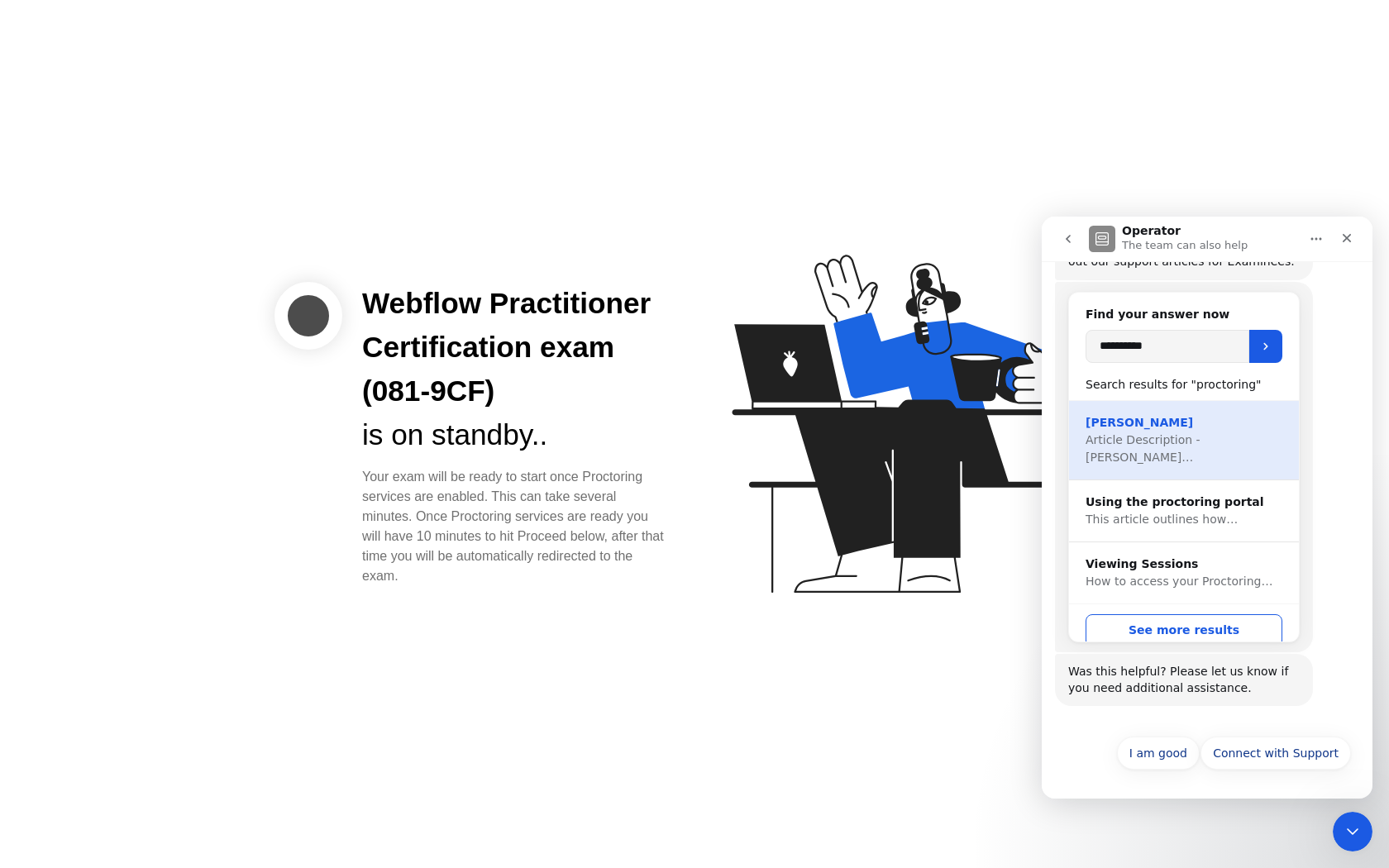
click at [1201, 443] on span "Article Description - [PERSON_NAME]…" at bounding box center [1142, 448] width 115 height 30
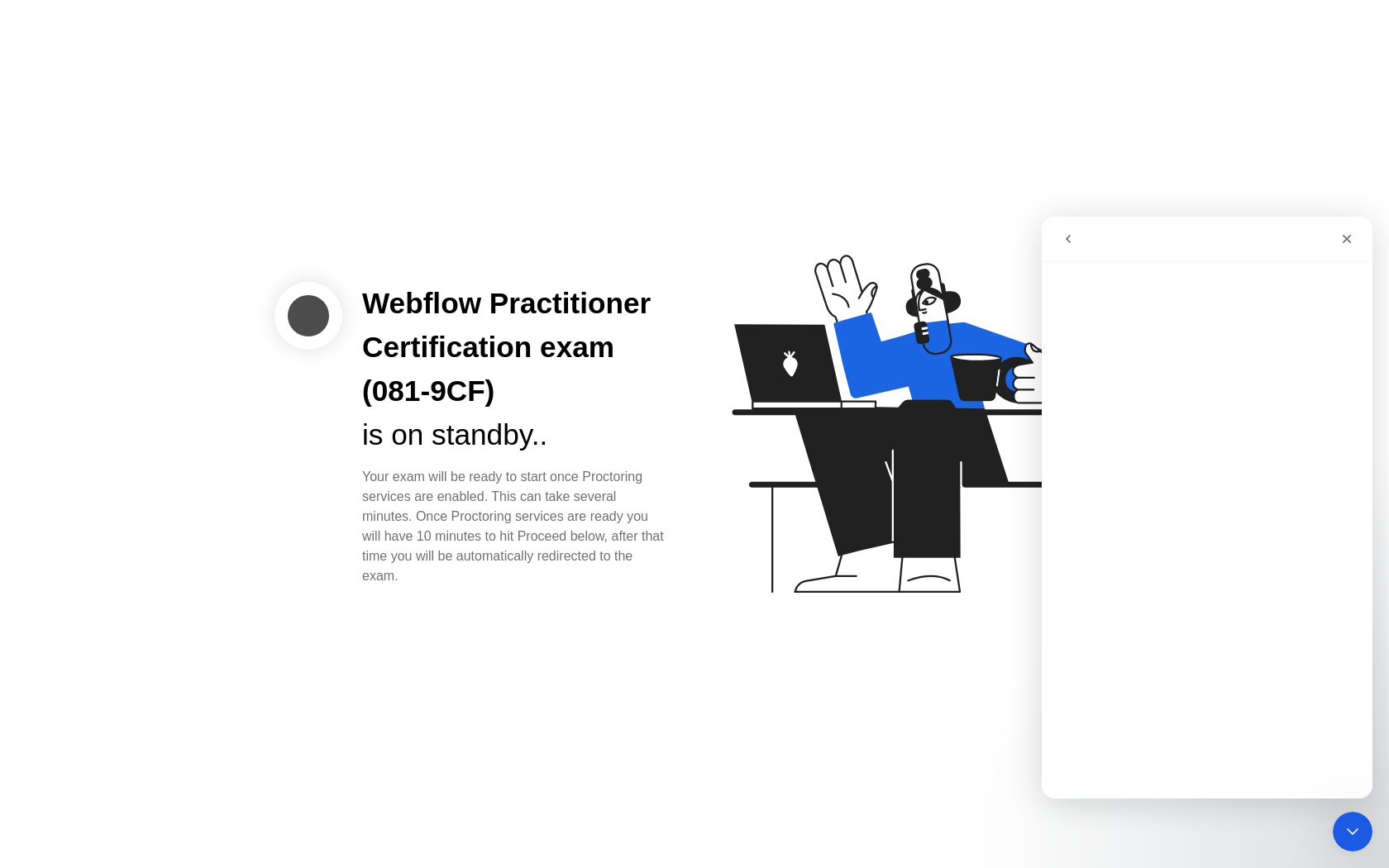
scroll to position [0, 0]
click at [1068, 238] on icon "go back" at bounding box center [1068, 239] width 13 height 13
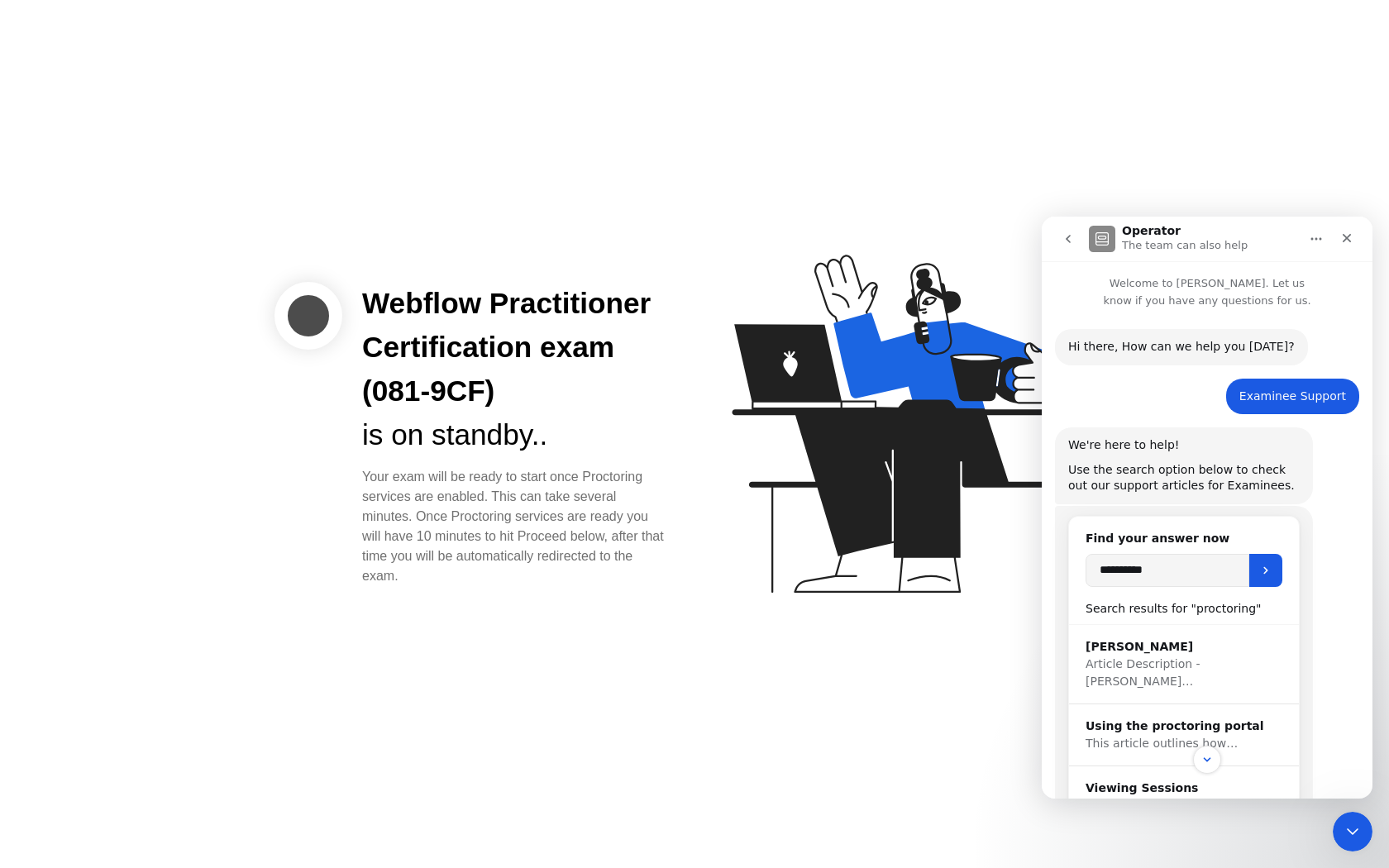
click at [1314, 232] on icon "Home" at bounding box center [1315, 239] width 13 height 13
click at [1354, 270] on p "Welcome to [PERSON_NAME]. Let us know if you have any questions for us." at bounding box center [1207, 284] width 331 height 48
click at [1067, 232] on icon "go back" at bounding box center [1068, 239] width 13 height 13
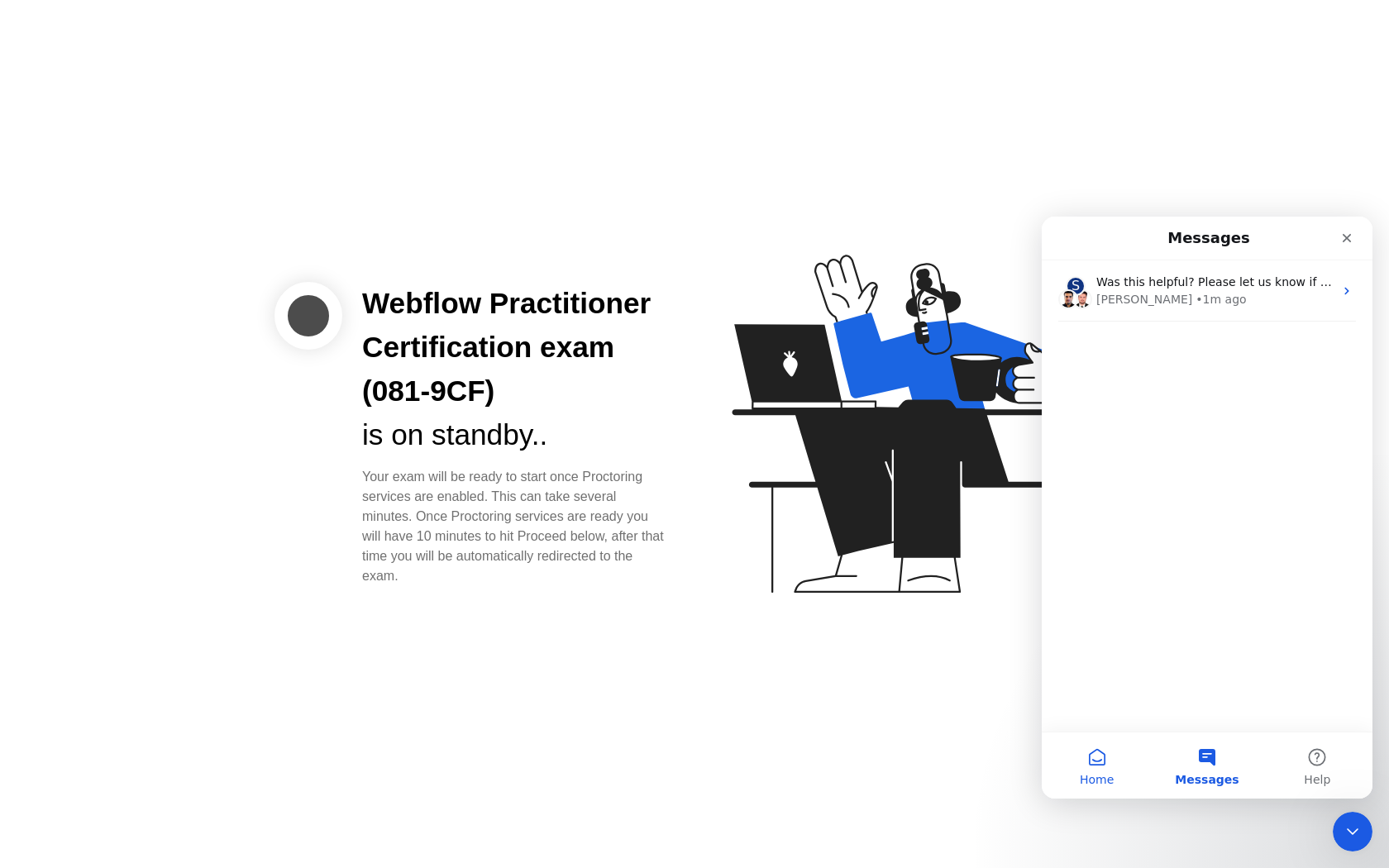
click at [1088, 758] on button "Home" at bounding box center [1097, 766] width 110 height 66
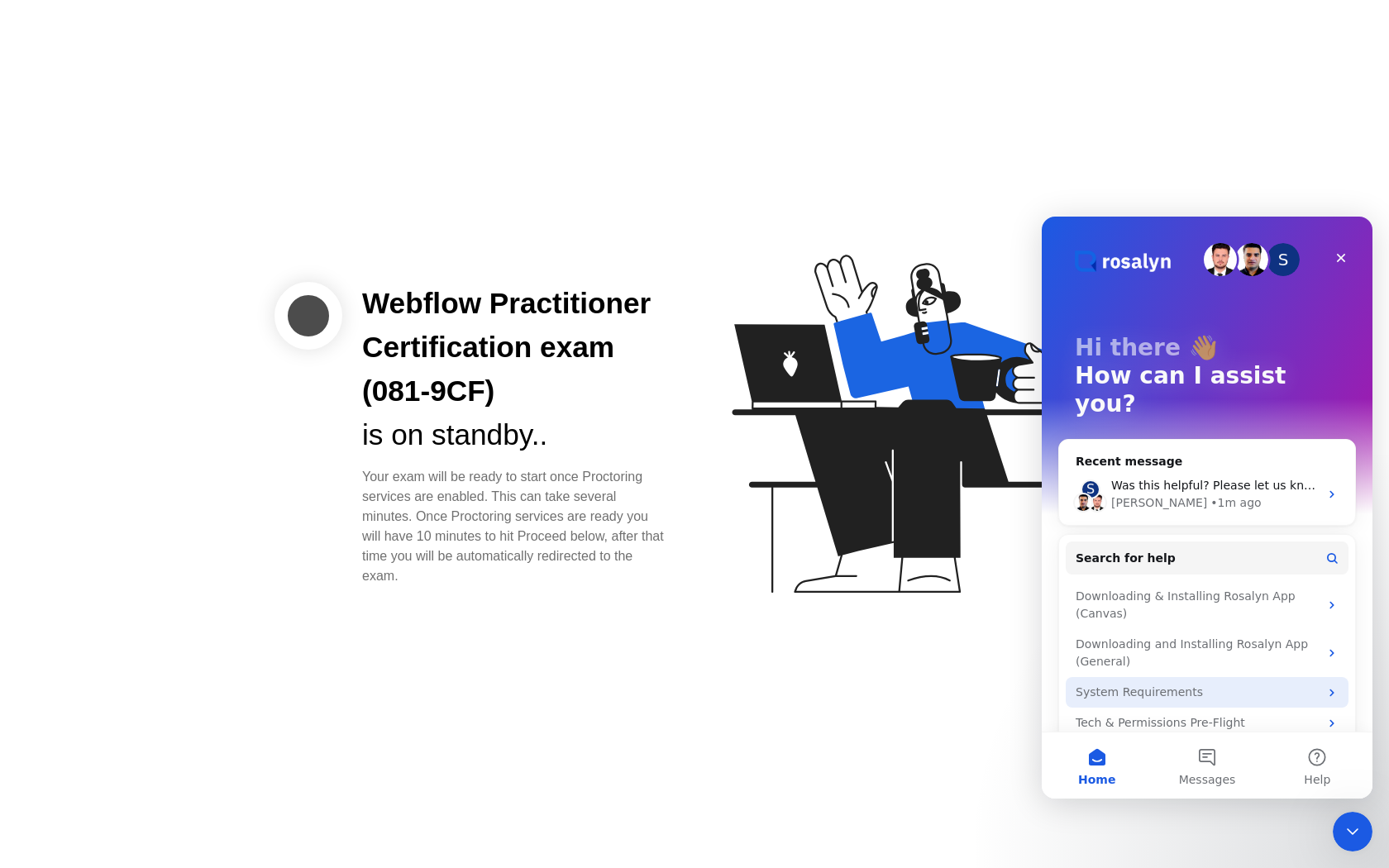
click at [1248, 683] on div "System Requirements" at bounding box center [1196, 691] width 243 height 17
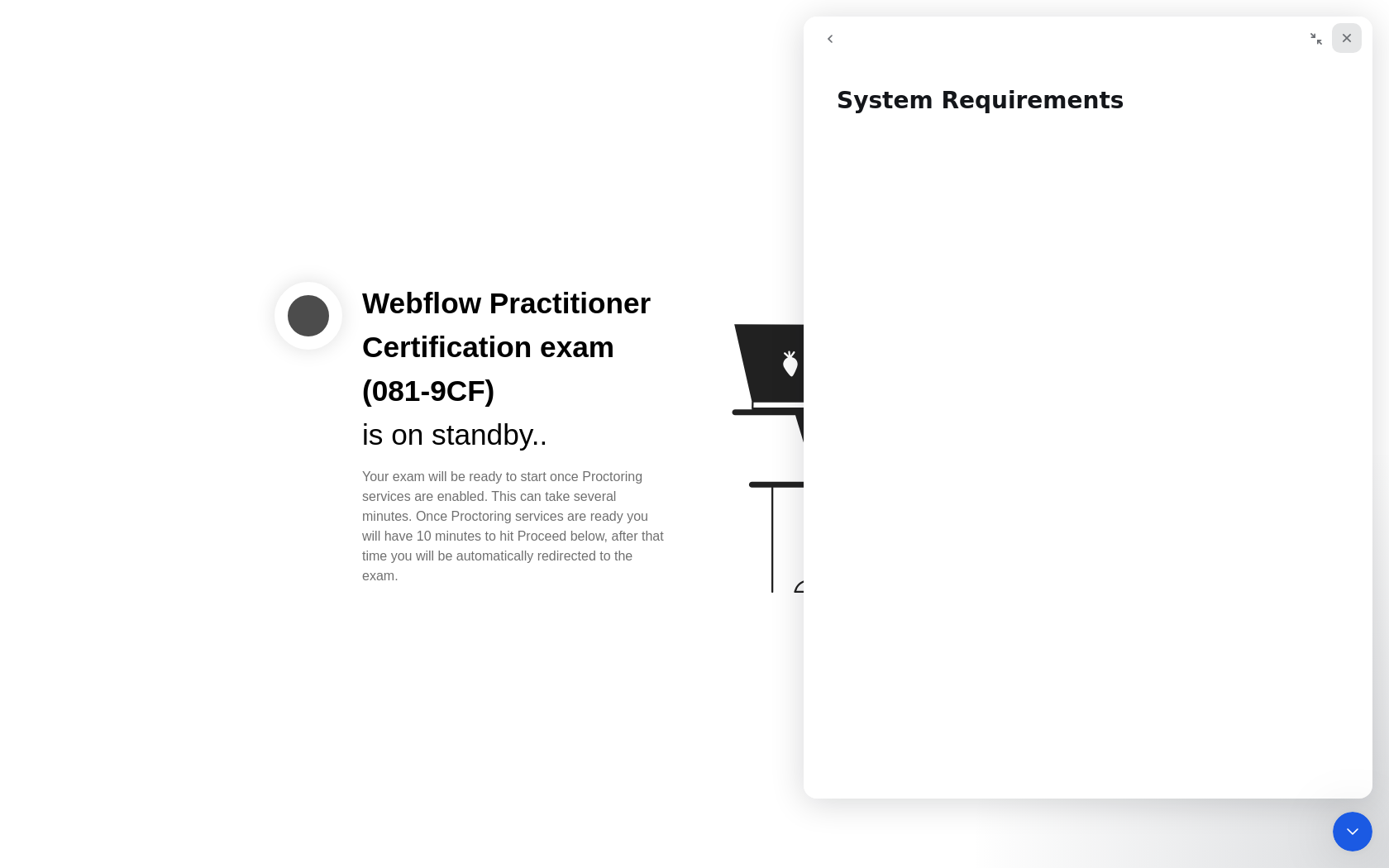
click at [1340, 42] on icon "Close" at bounding box center [1346, 38] width 13 height 13
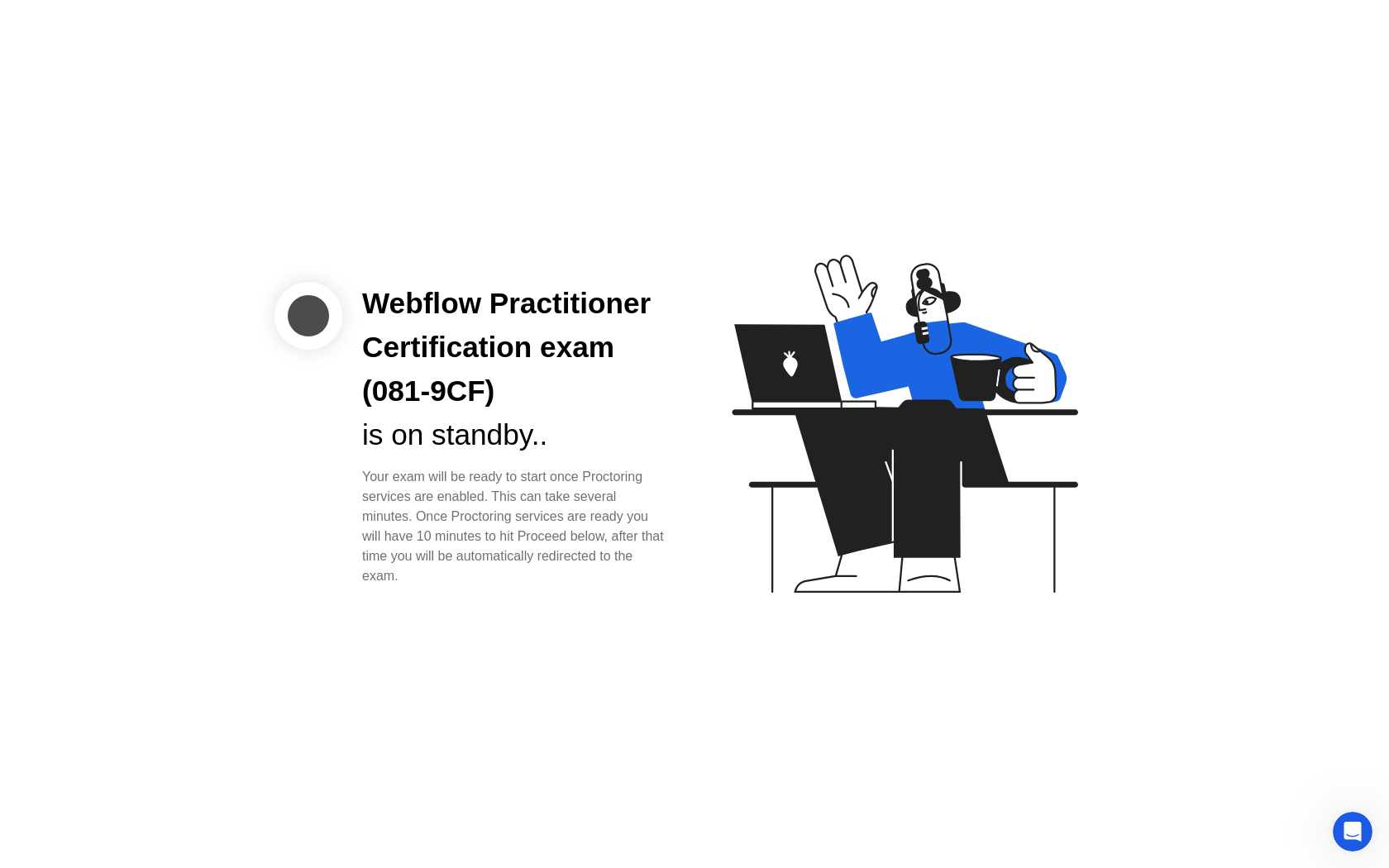
click at [1150, 26] on div "Webflow Practitioner Certification exam (081-9CF) is on standby.. Your exam wil…" at bounding box center [694, 434] width 1389 height 868
click at [763, 679] on div "Webflow Practitioner Certification exam (081-9CF) is on standby.. Your exam wil…" at bounding box center [694, 434] width 1389 height 868
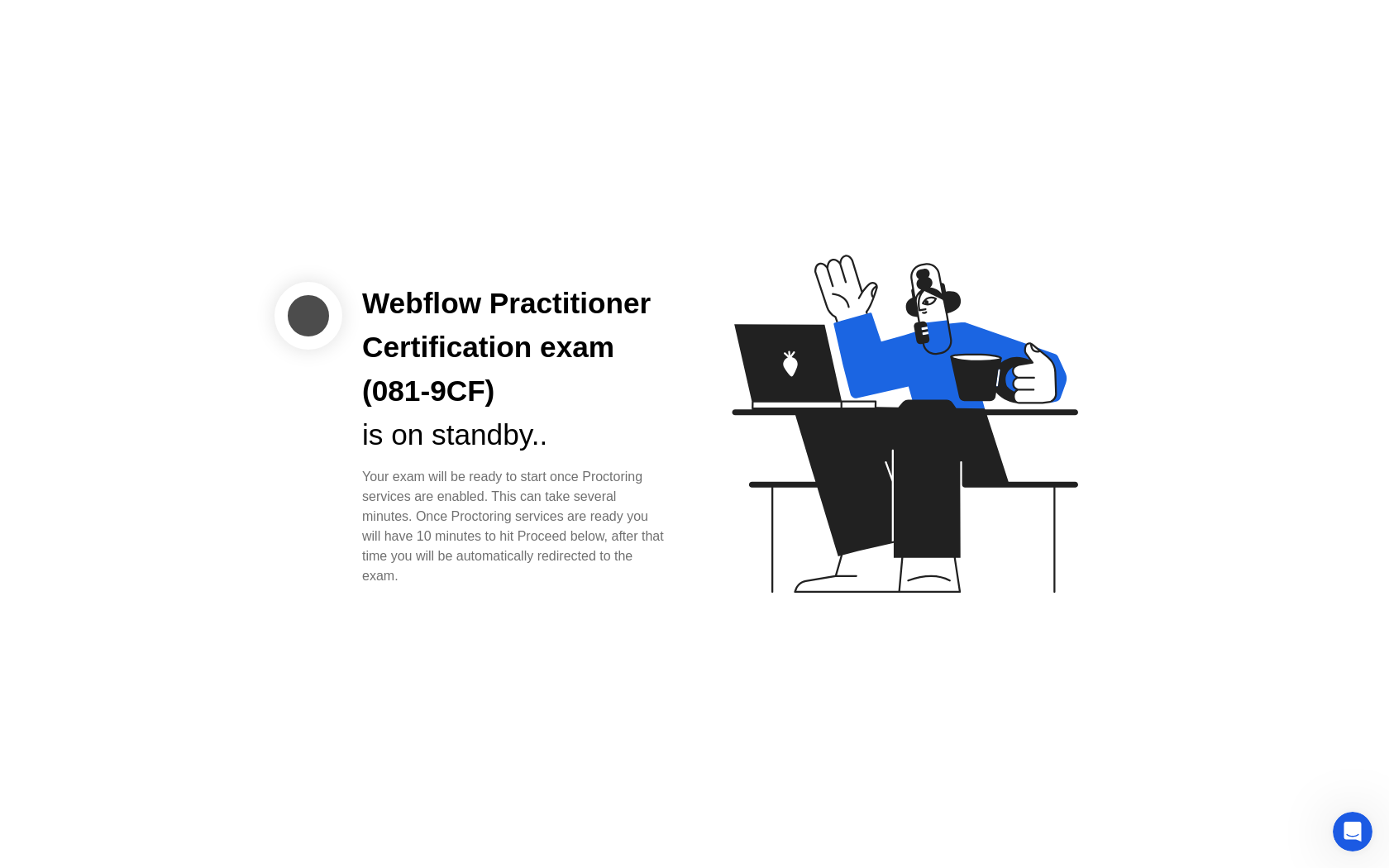
click at [654, 449] on div "is on standby.." at bounding box center [515, 435] width 306 height 44
click at [1340, 840] on div "Open Intercom Messenger" at bounding box center [1350, 829] width 55 height 55
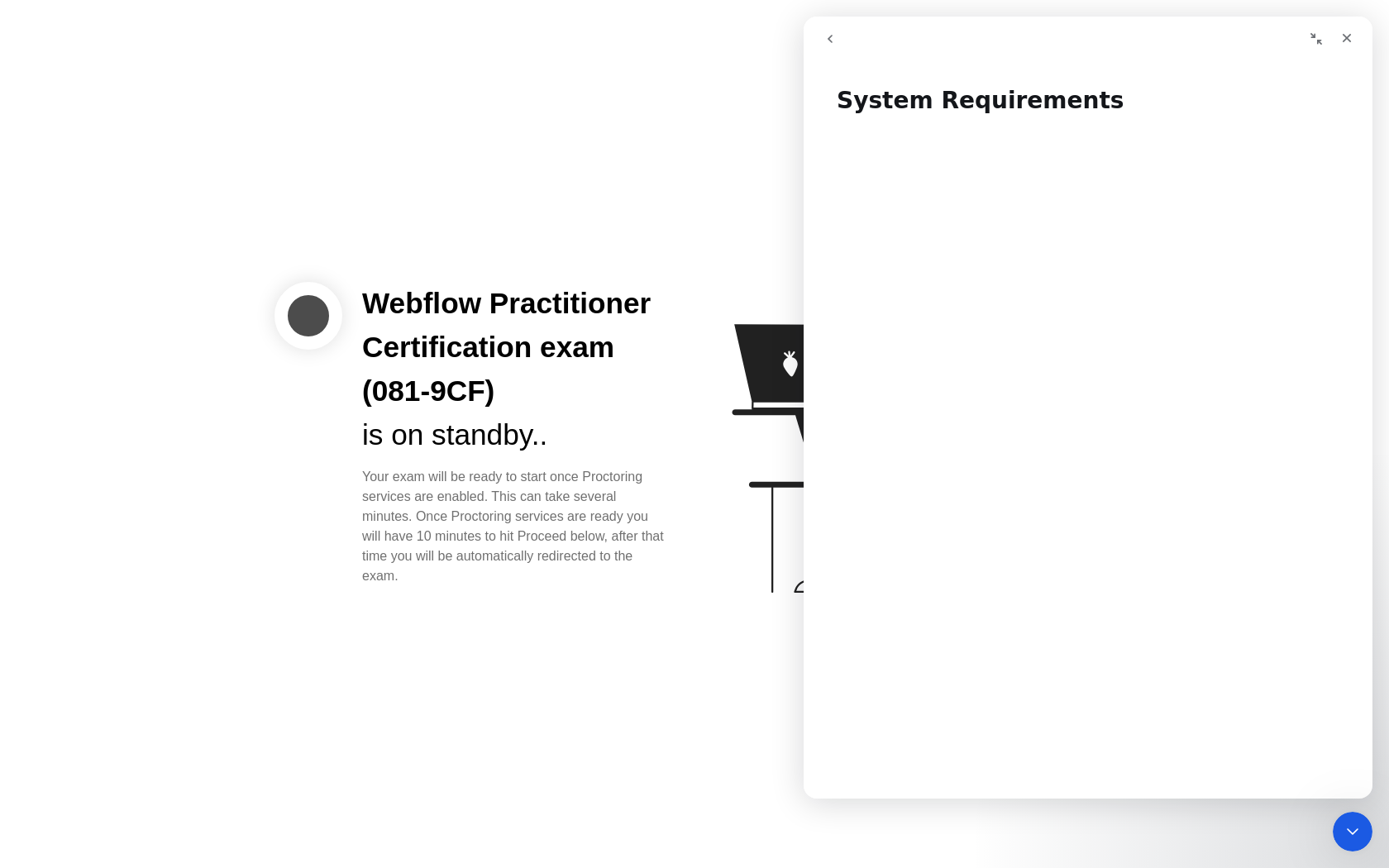
click at [830, 37] on icon "go back" at bounding box center [829, 39] width 13 height 13
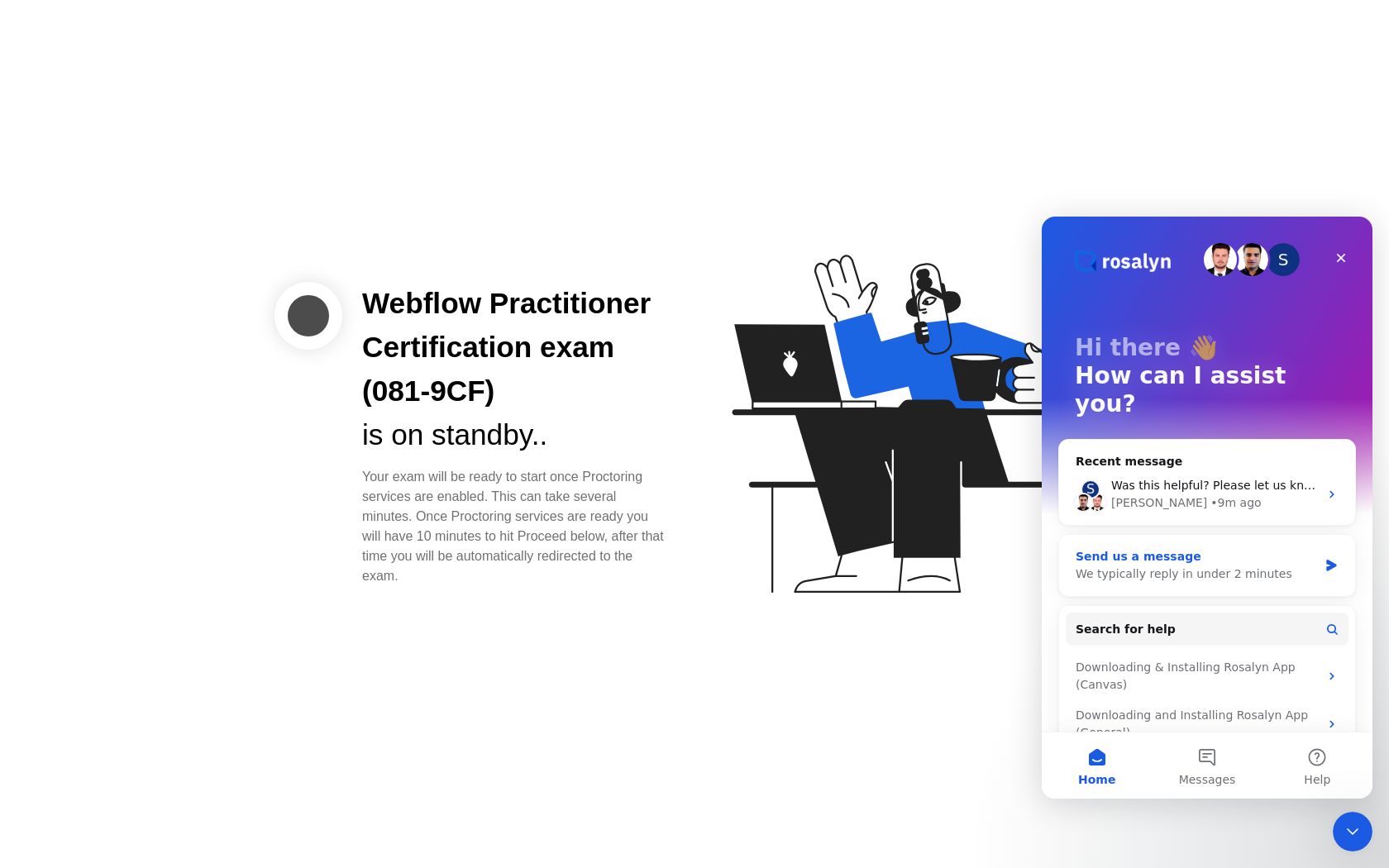
click at [1316, 540] on div "Send us a message We typically reply in under 2 minutes" at bounding box center [1207, 565] width 296 height 61
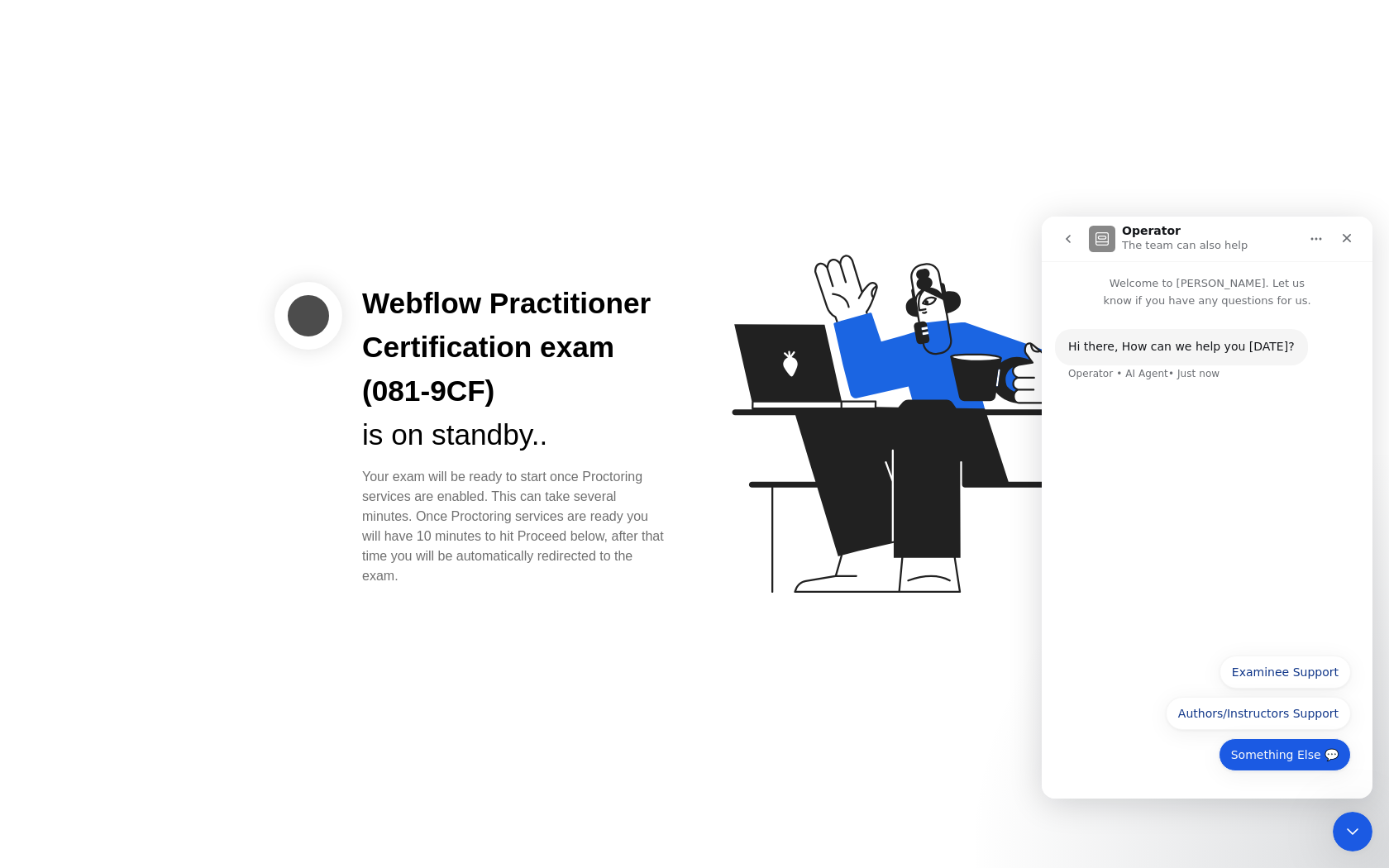
click at [1298, 758] on button "Something Else 💬" at bounding box center [1284, 754] width 132 height 33
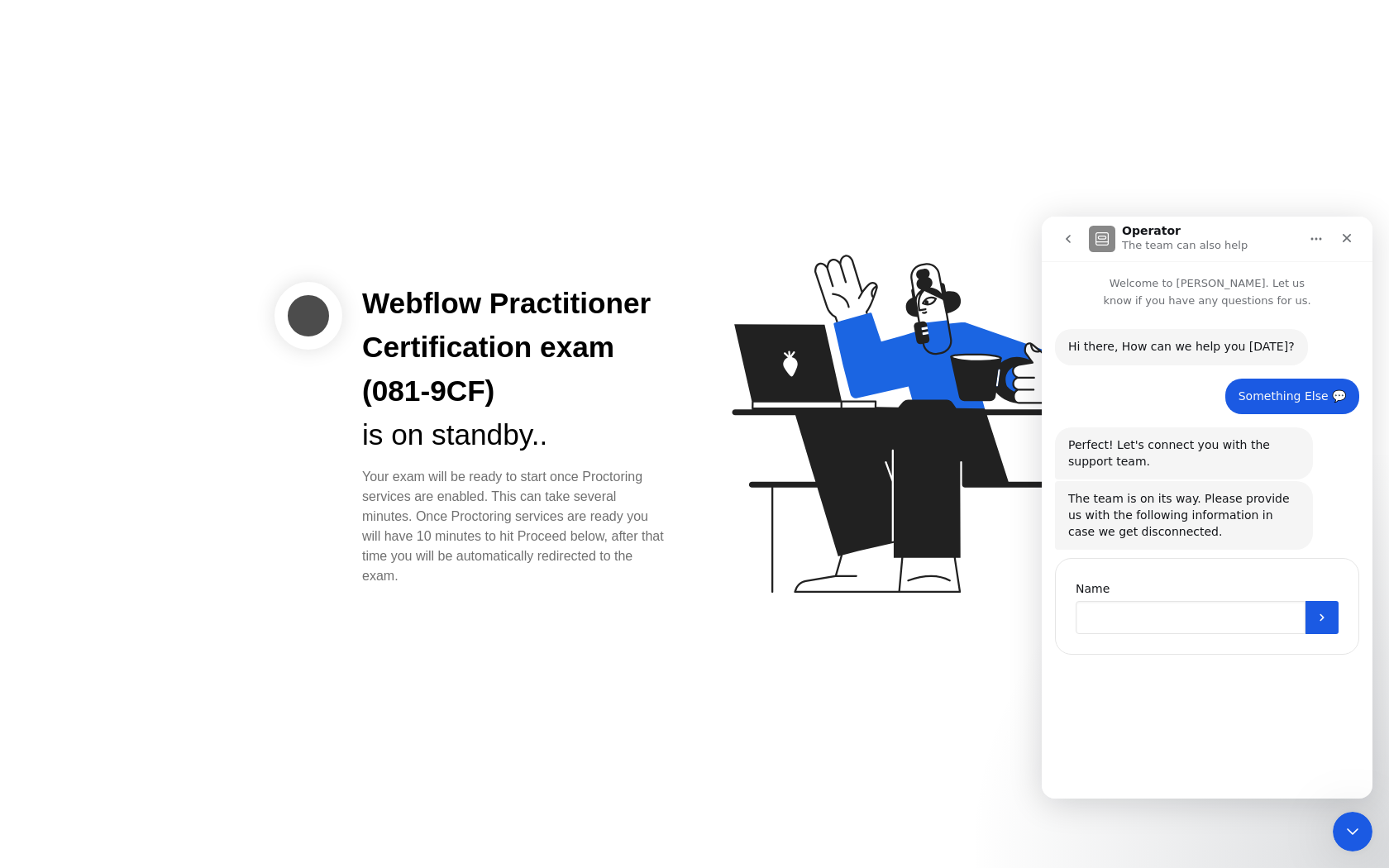
click at [1178, 626] on input "Name" at bounding box center [1190, 617] width 230 height 33
type input "****"
click at [1326, 612] on icon "Submit" at bounding box center [1322, 617] width 13 height 13
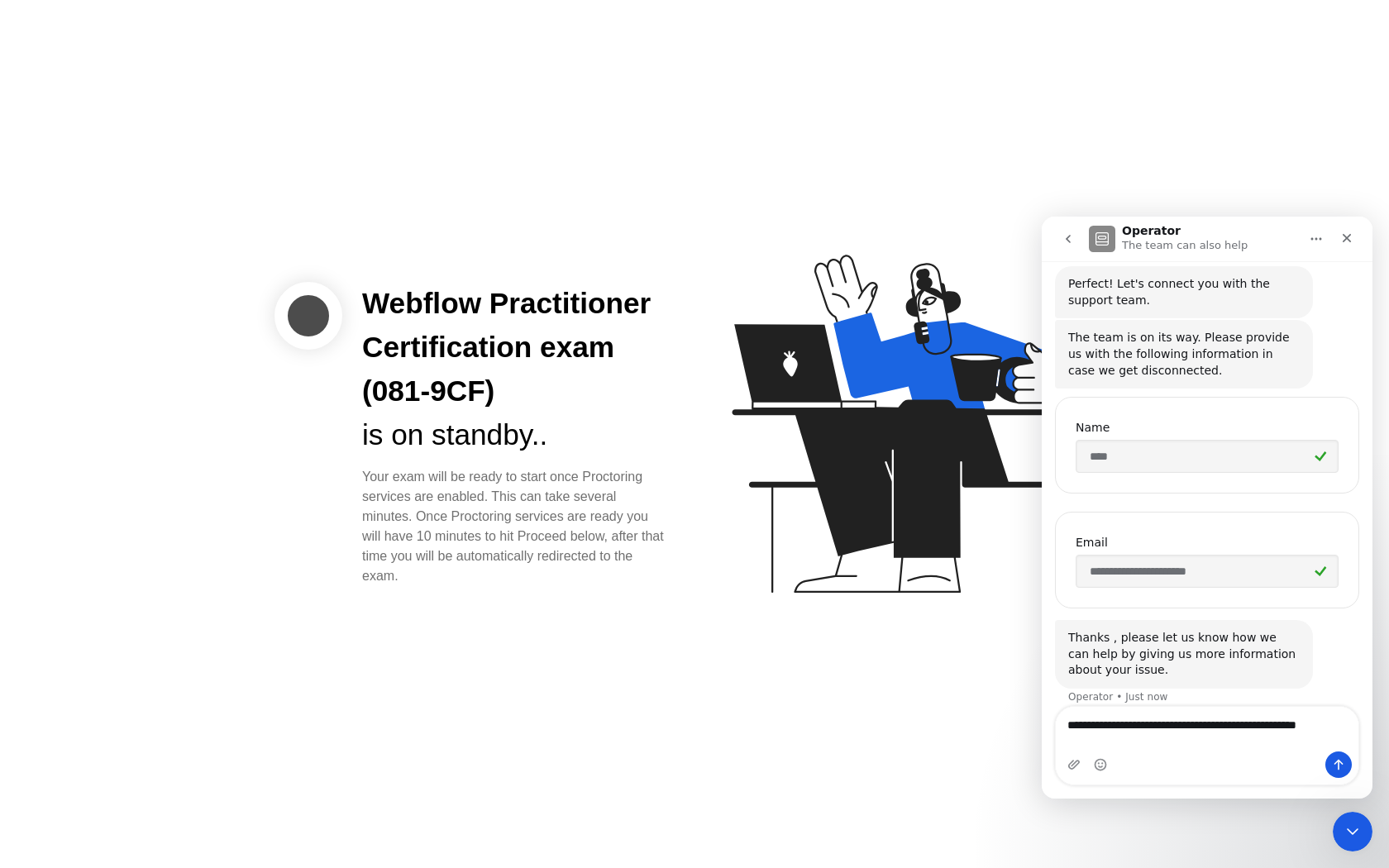
scroll to position [178, 0]
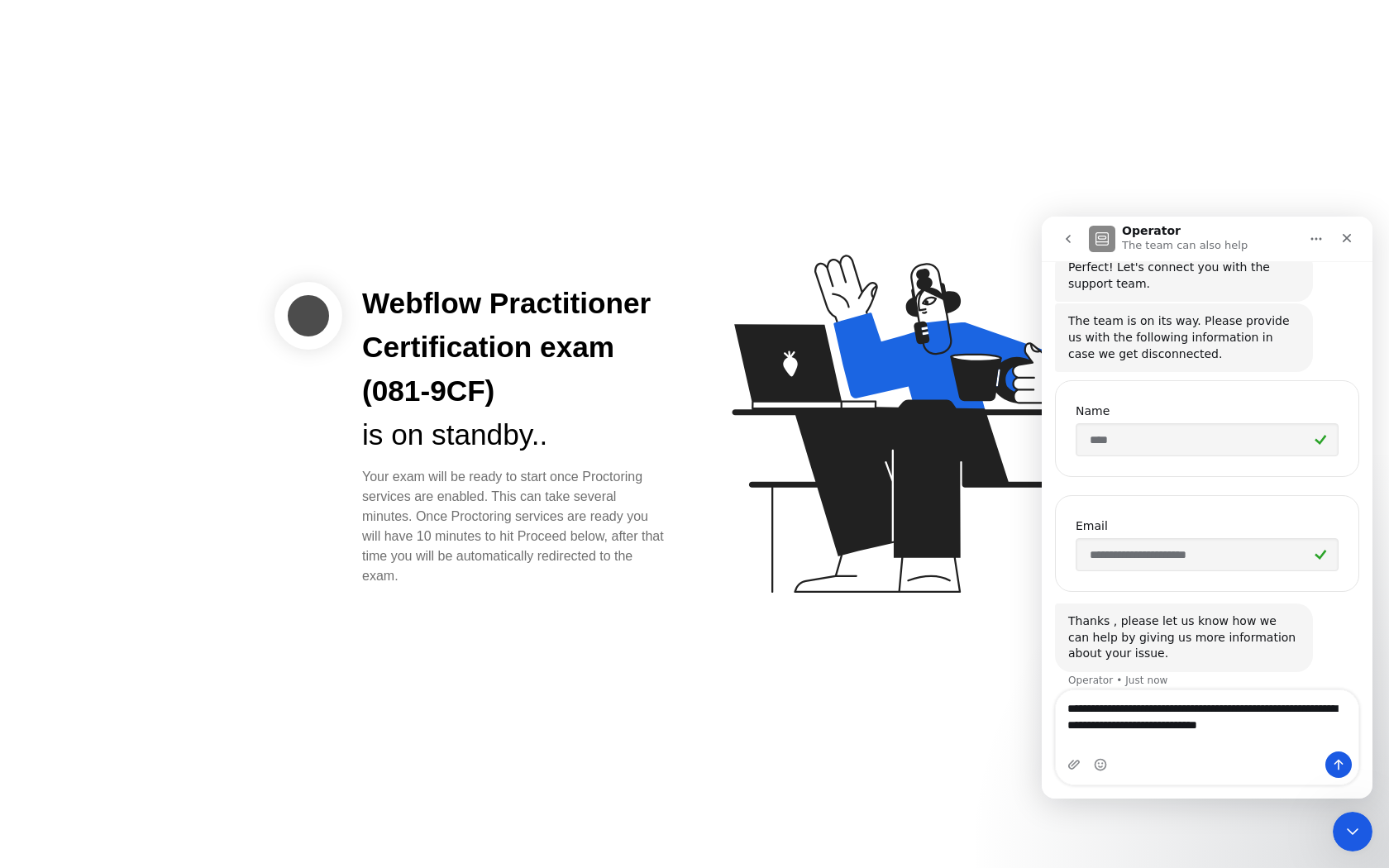
type textarea "**********"
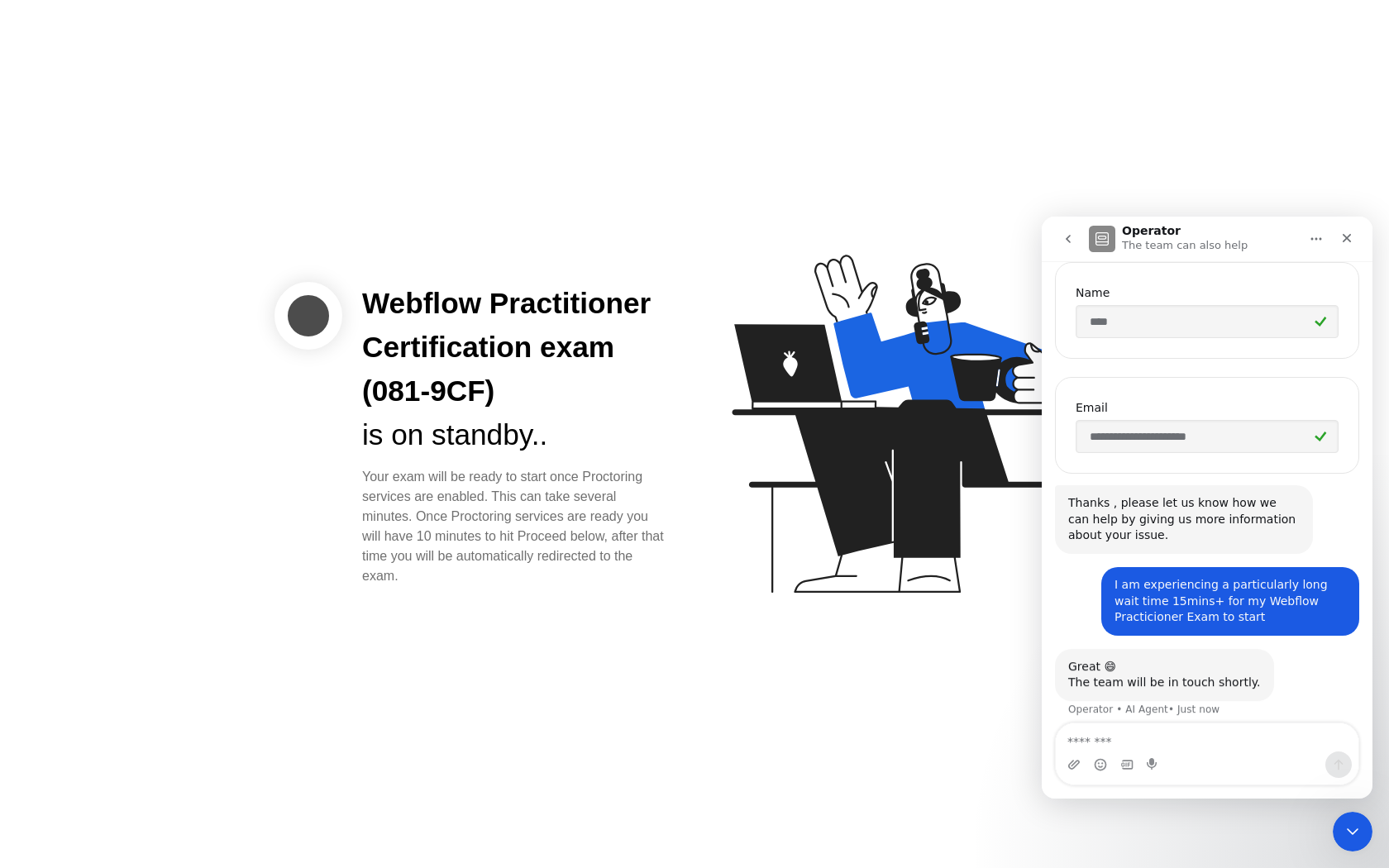
scroll to position [308, 0]
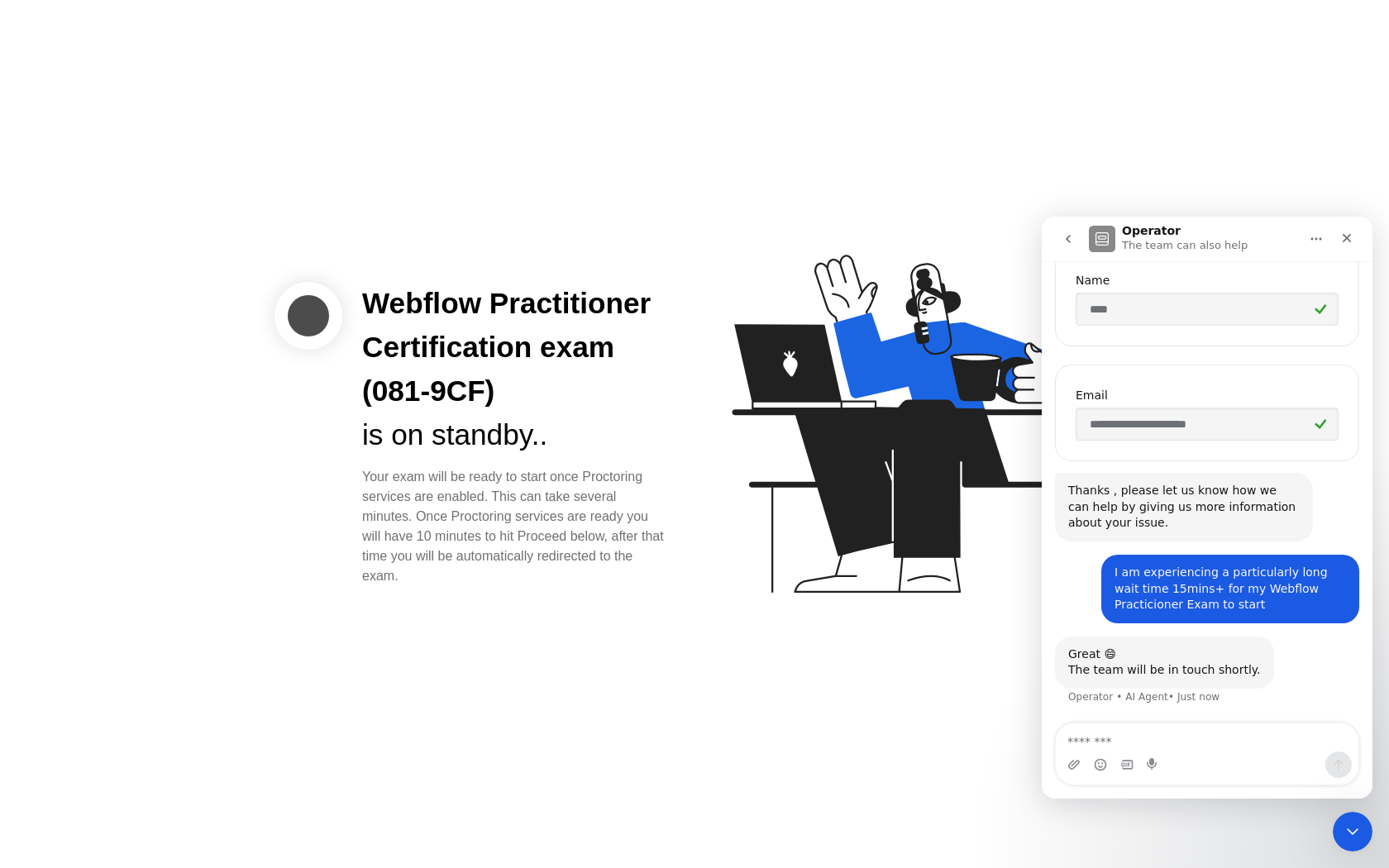
click at [1153, 736] on textarea "Message…" at bounding box center [1206, 737] width 302 height 28
drag, startPoint x: 490, startPoint y: 392, endPoint x: 363, endPoint y: 388, distance: 127.1
click at [363, 388] on div "Webflow Practitioner Certification exam (081-9CF)" at bounding box center [515, 347] width 306 height 131
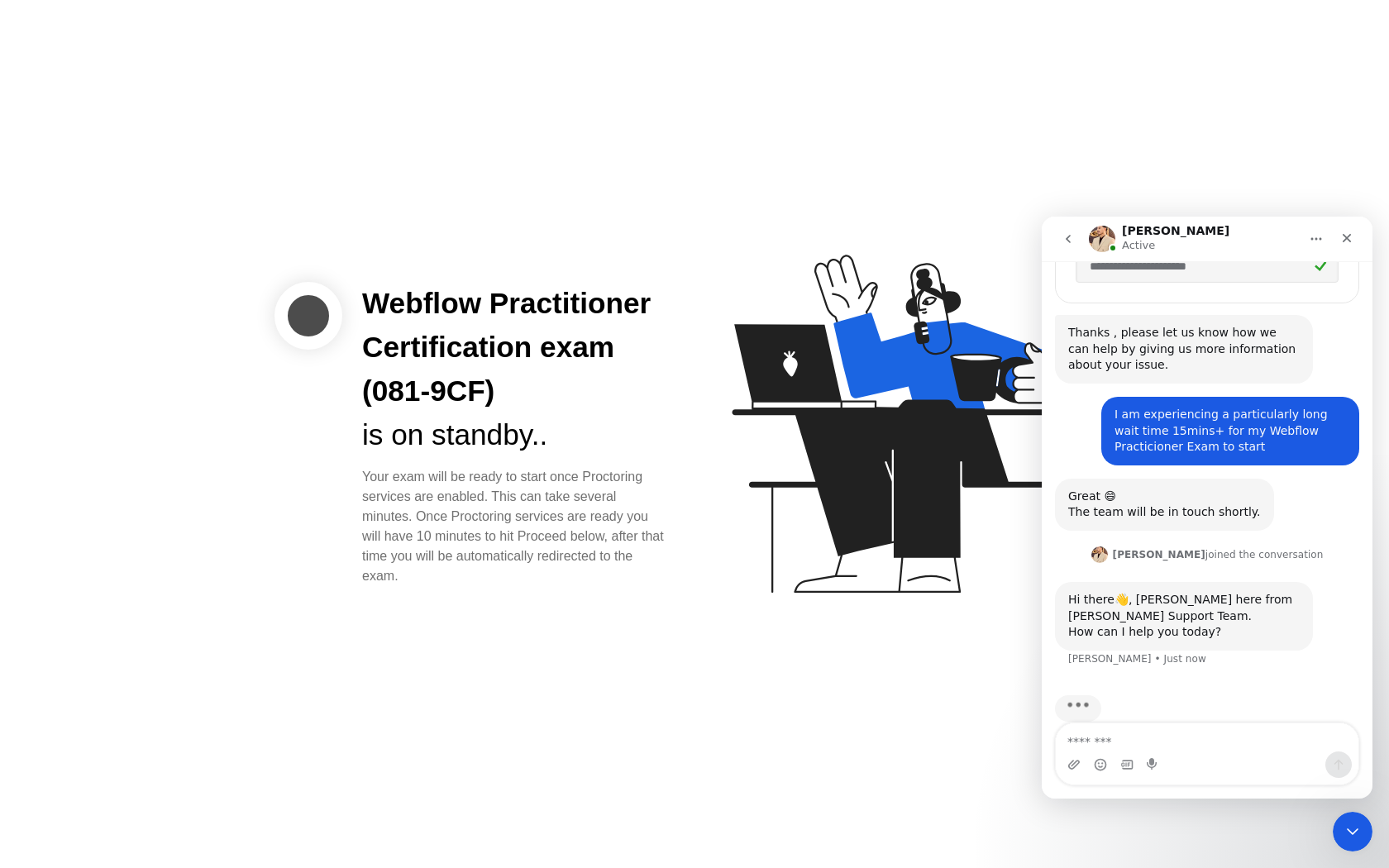
scroll to position [491, 0]
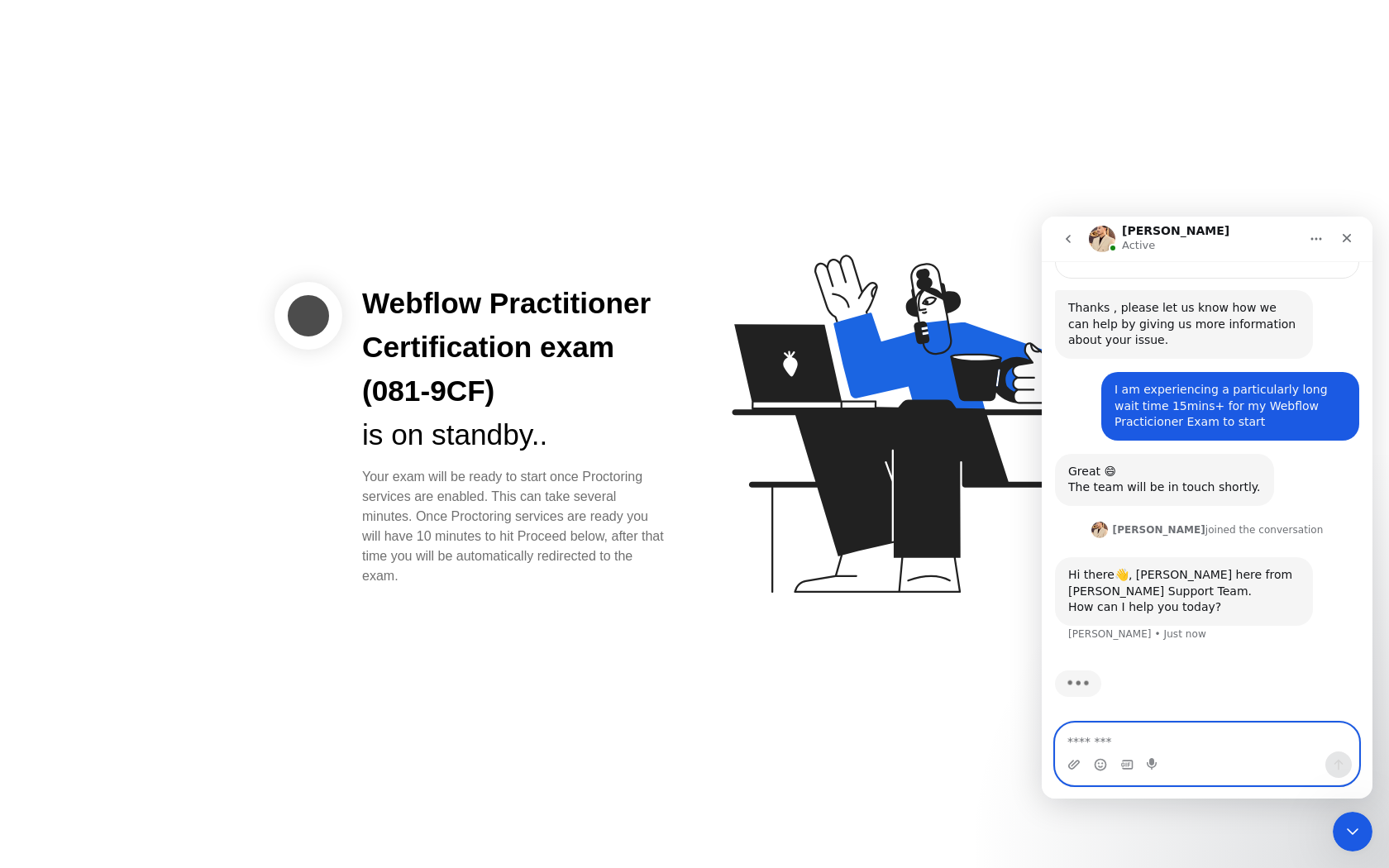
click at [1098, 735] on textarea "Message…" at bounding box center [1206, 737] width 302 height 28
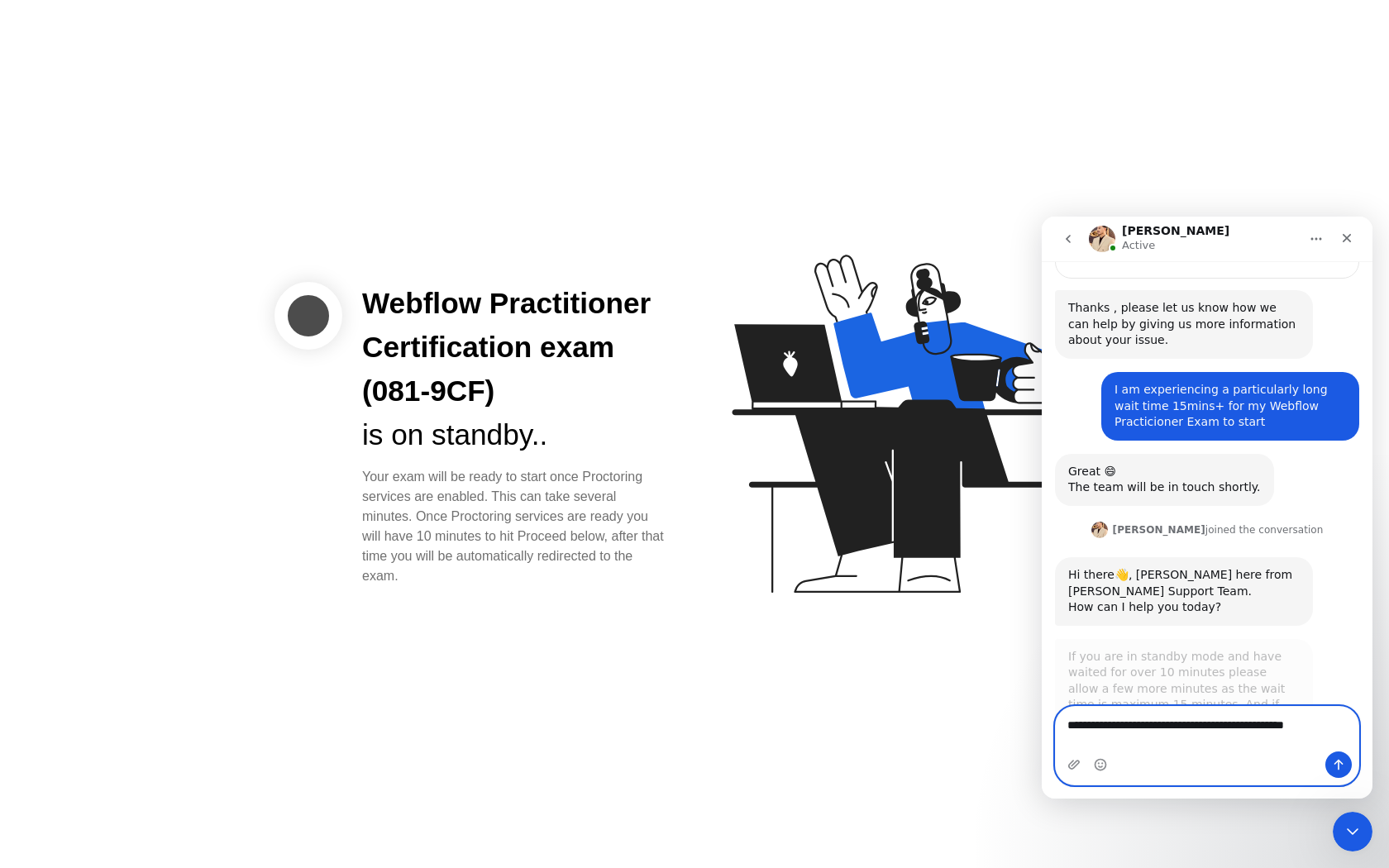
type textarea "**********"
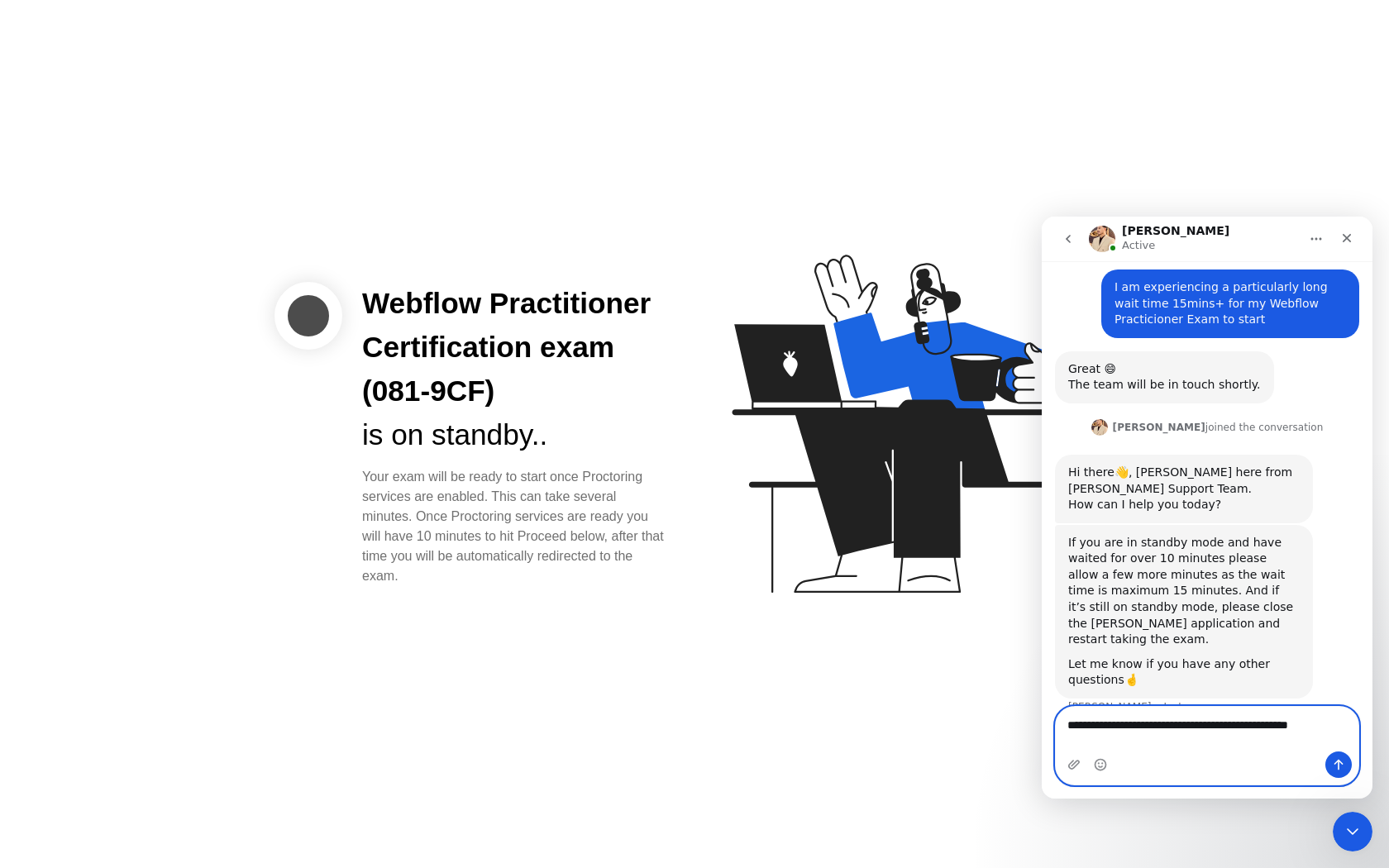
scroll to position [603, 0]
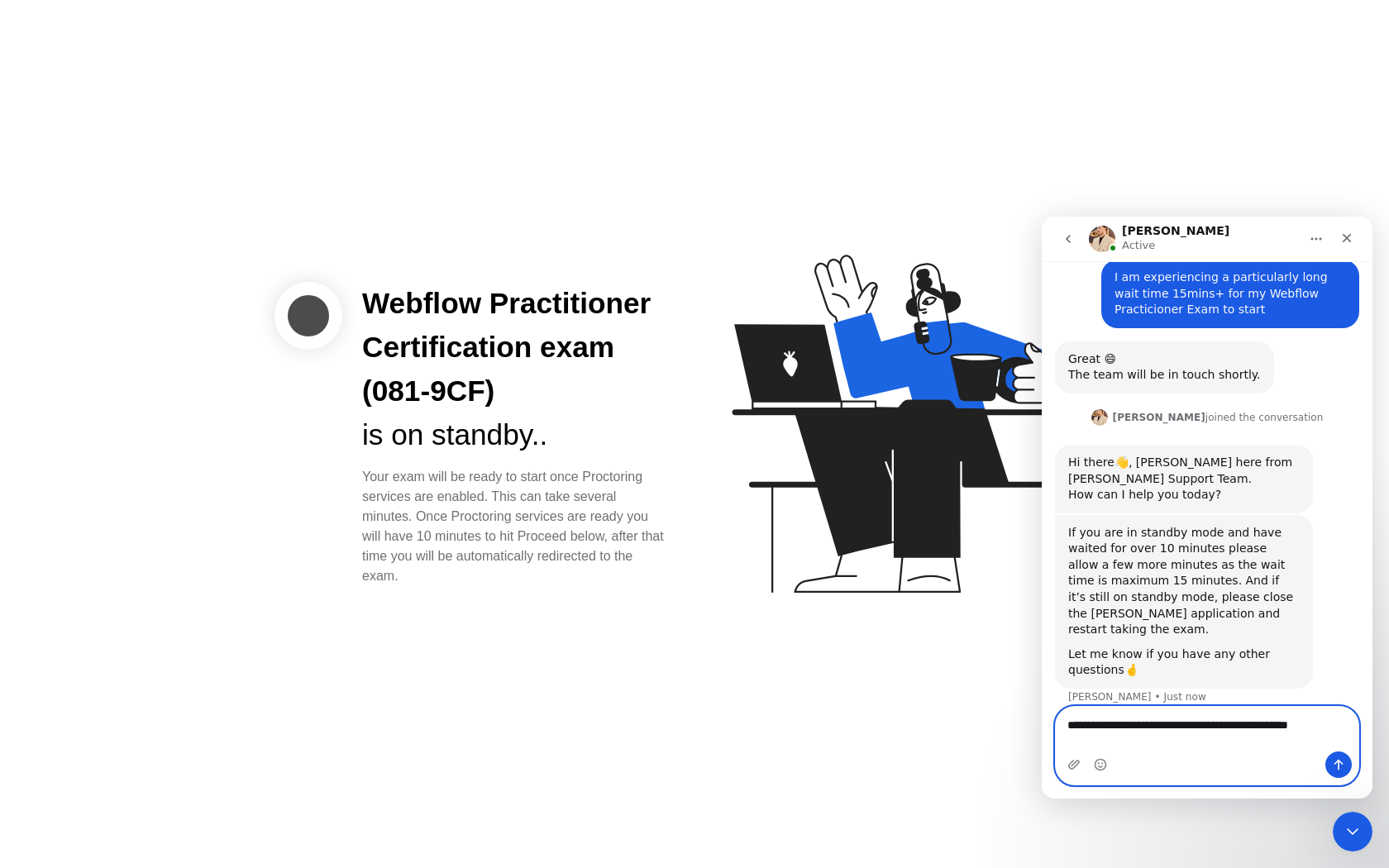
click at [1116, 748] on textarea "**********" at bounding box center [1206, 729] width 302 height 45
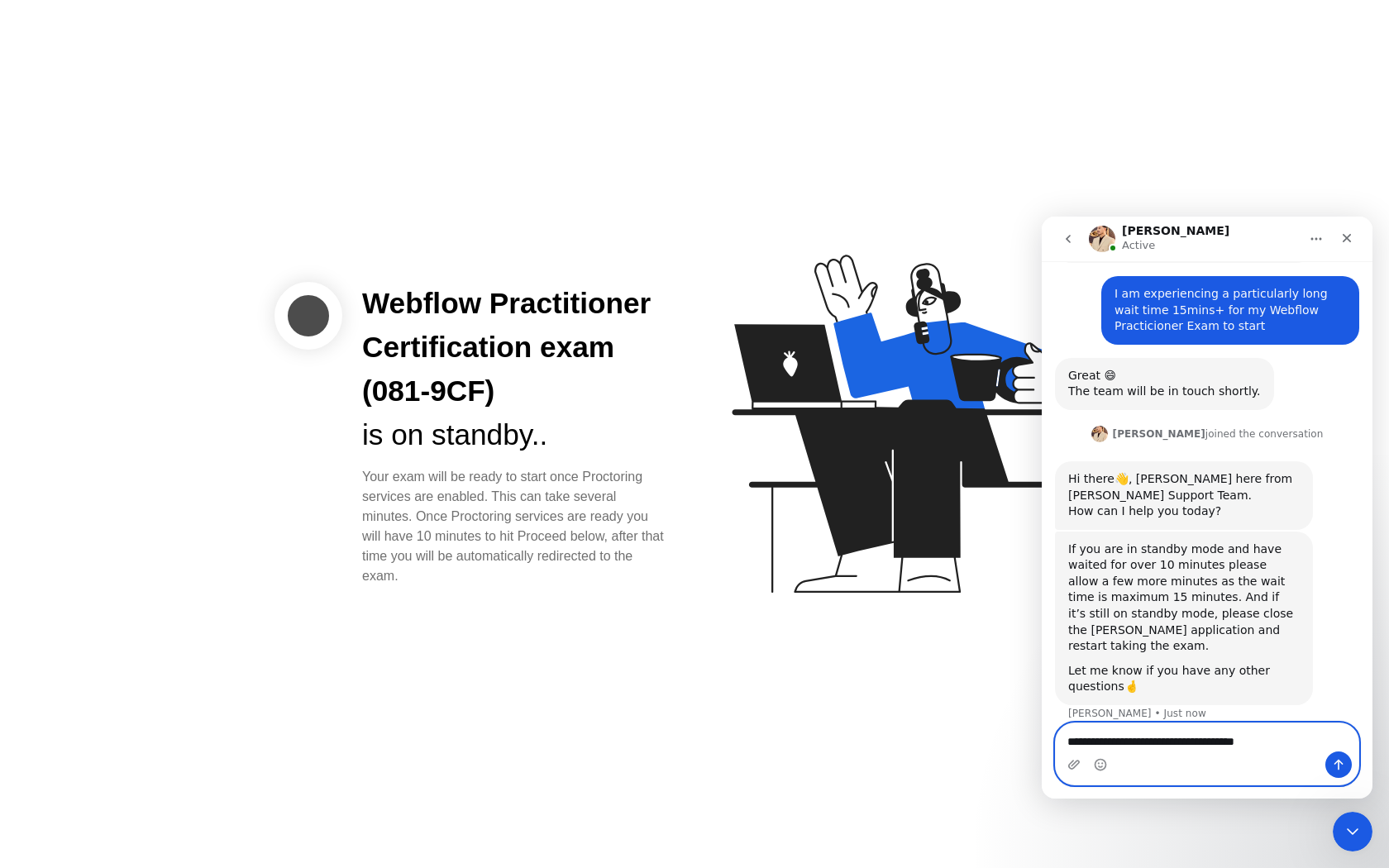
type textarea "**********"
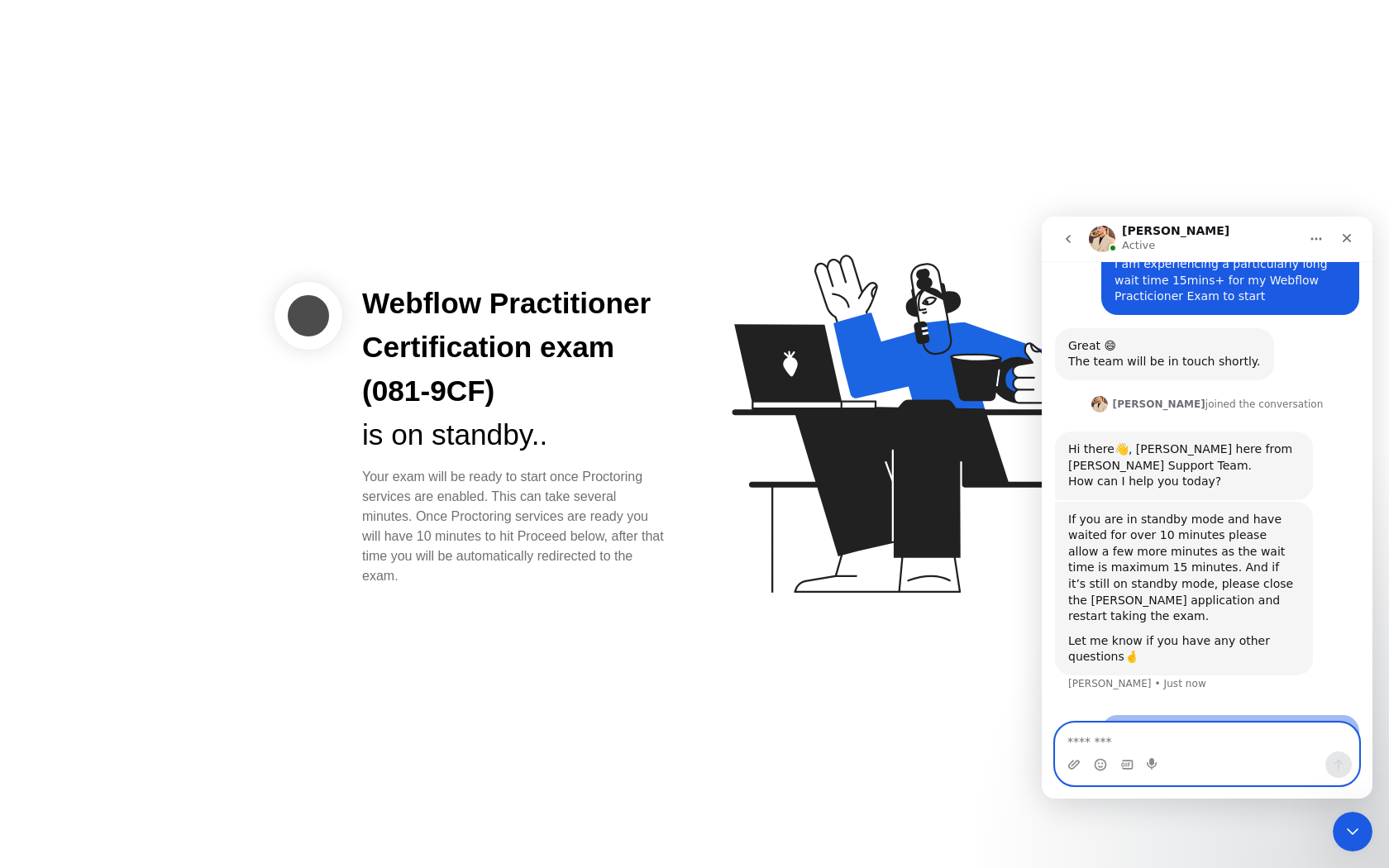
scroll to position [637, 0]
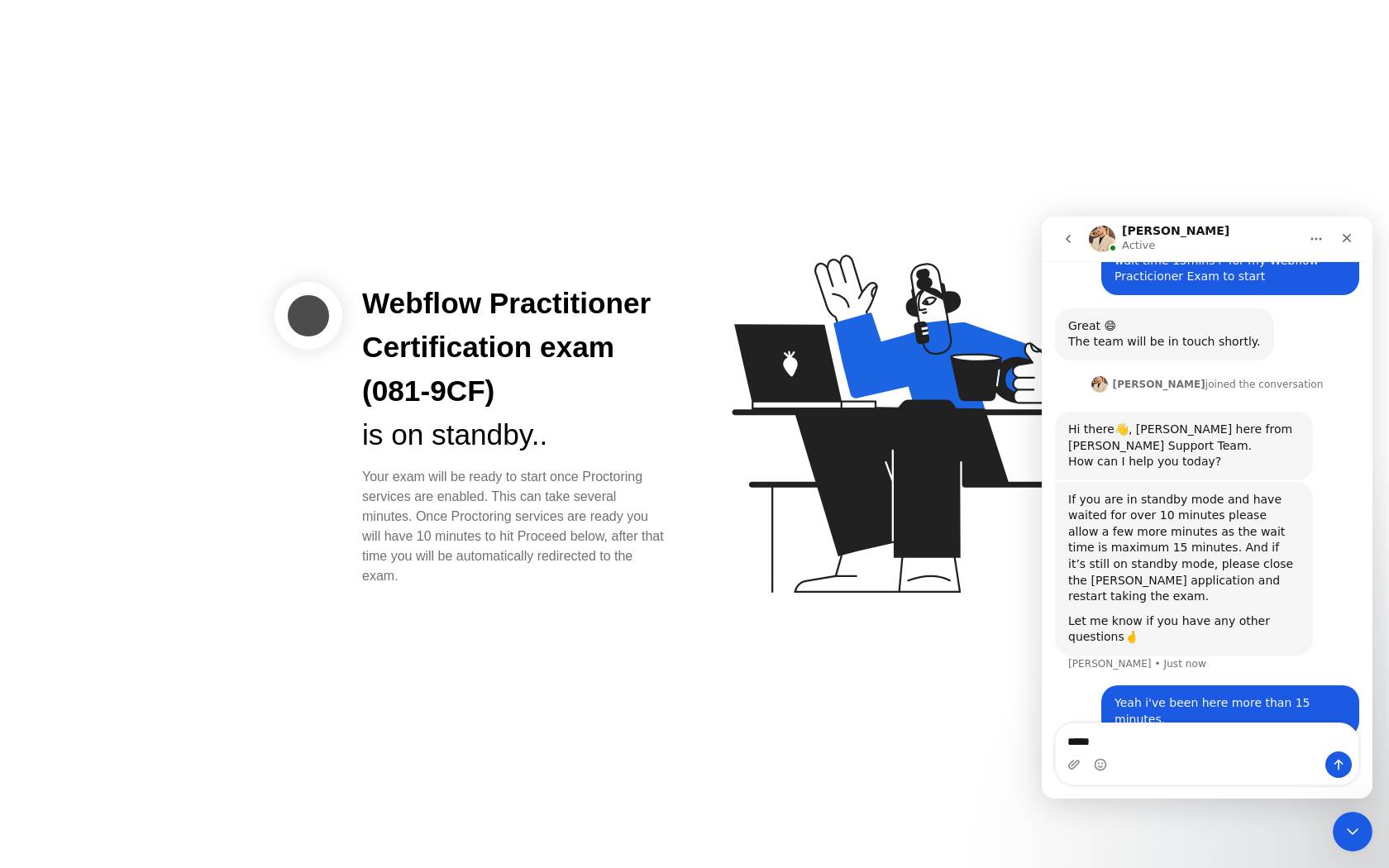
click at [1104, 236] on img "Intercom messenger" at bounding box center [1101, 239] width 26 height 26
click at [1116, 748] on textarea "****" at bounding box center [1206, 737] width 302 height 28
type textarea "*"
type textarea "**********"
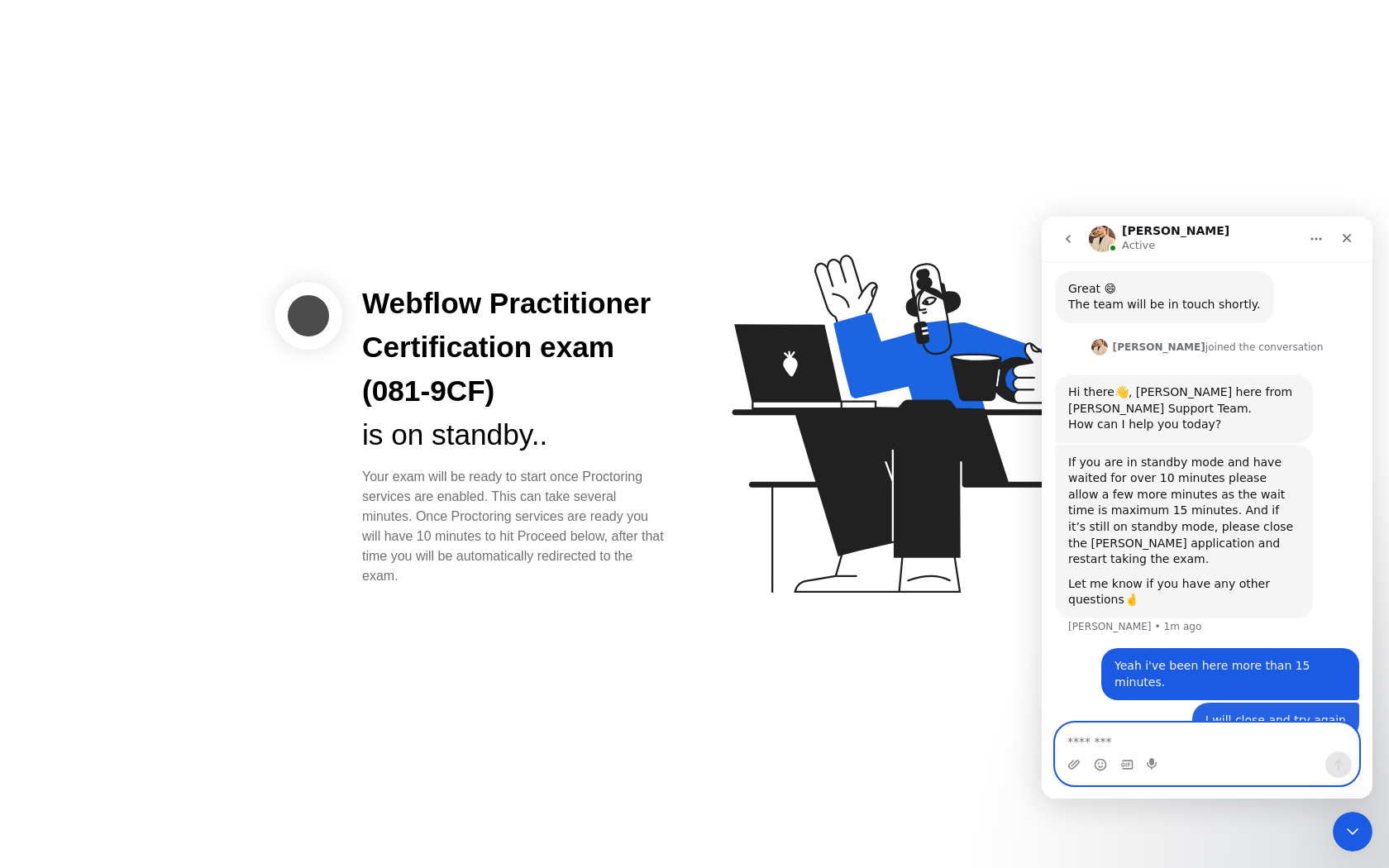
scroll to position [673, 0]
click at [1345, 236] on icon "Close" at bounding box center [1347, 239] width 9 height 9
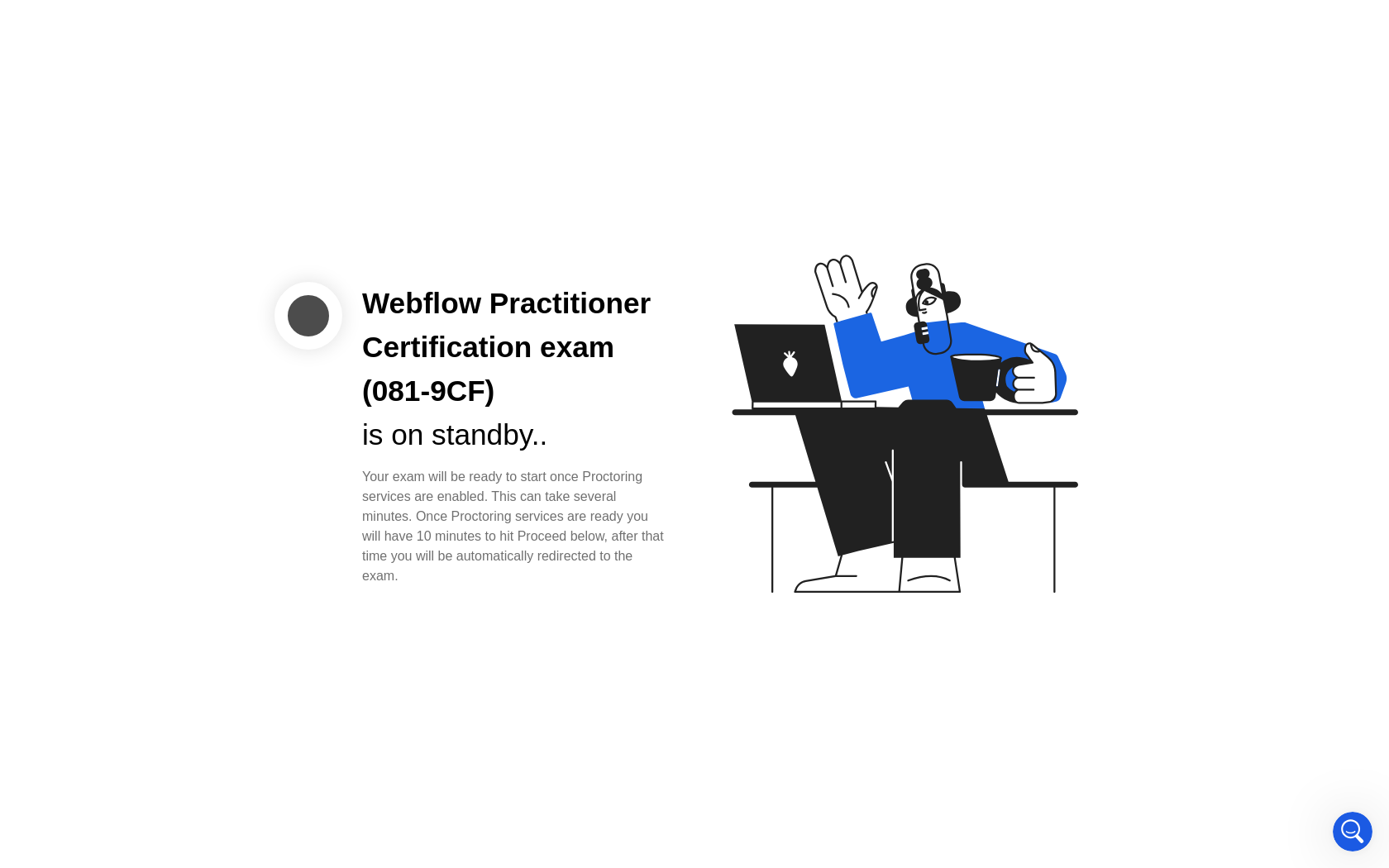
scroll to position [716, 0]
